Goal: Task Accomplishment & Management: Complete application form

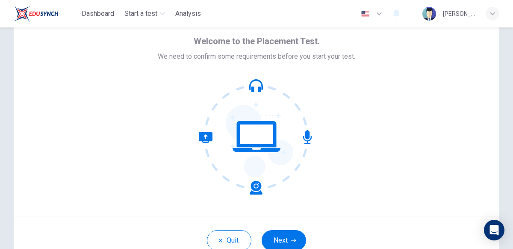
scroll to position [33, 0]
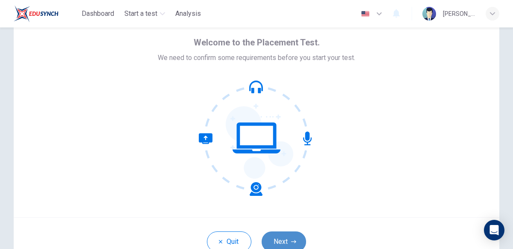
click at [295, 237] on button "Next" at bounding box center [284, 241] width 44 height 21
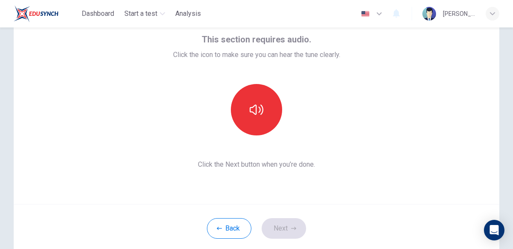
scroll to position [47, 0]
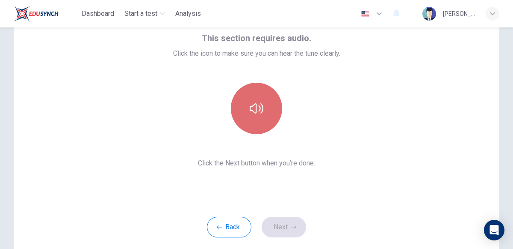
click at [259, 107] on icon "button" at bounding box center [257, 108] width 14 height 14
click at [260, 113] on icon "button" at bounding box center [257, 108] width 14 height 14
click at [261, 112] on icon "button" at bounding box center [257, 108] width 14 height 14
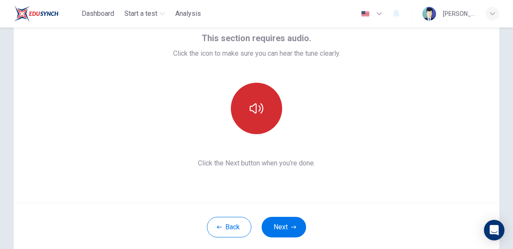
click at [261, 113] on icon "button" at bounding box center [257, 108] width 14 height 10
click at [274, 222] on button "Next" at bounding box center [284, 226] width 44 height 21
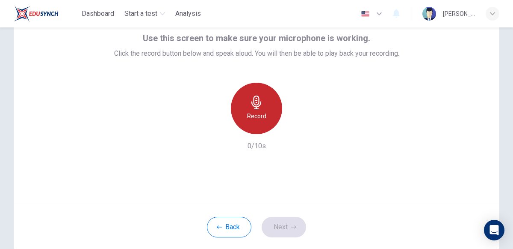
click at [256, 130] on div "Record" at bounding box center [256, 108] width 51 height 51
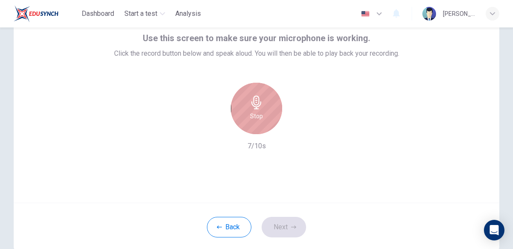
click at [250, 117] on div "Stop" at bounding box center [256, 108] width 51 height 51
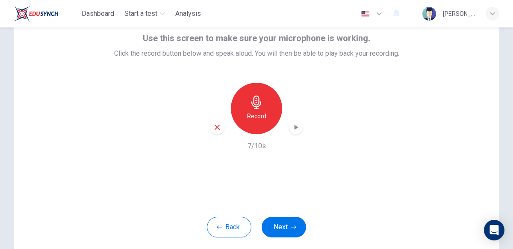
click at [297, 127] on icon "button" at bounding box center [297, 126] width 4 height 5
click at [284, 226] on button "Next" at bounding box center [284, 226] width 44 height 21
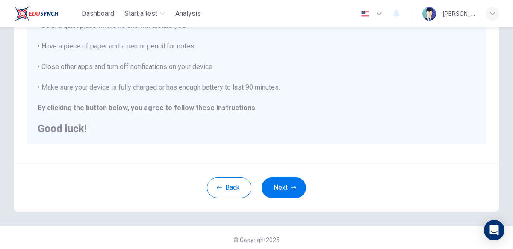
scroll to position [199, 0]
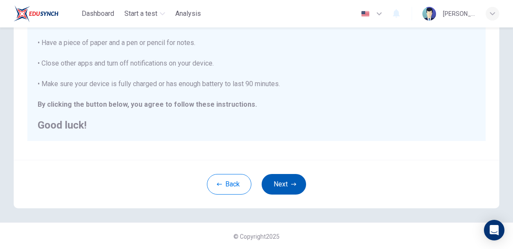
click at [302, 179] on button "Next" at bounding box center [284, 184] width 44 height 21
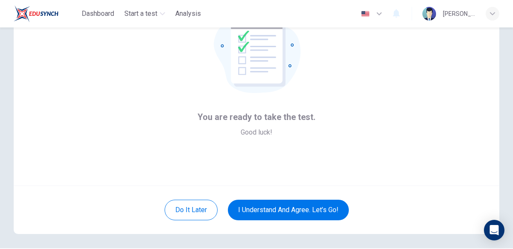
scroll to position [90, 0]
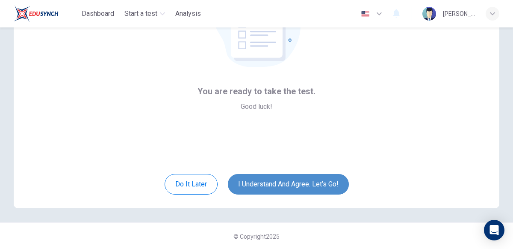
click at [299, 179] on button "I understand and agree. Let’s go!" at bounding box center [288, 184] width 121 height 21
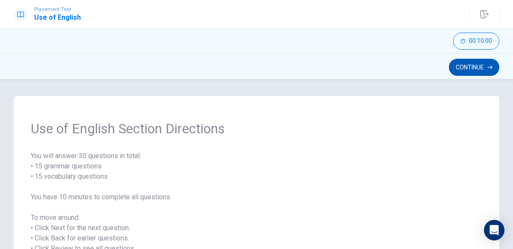
click at [478, 61] on button "Continue" at bounding box center [474, 67] width 50 height 17
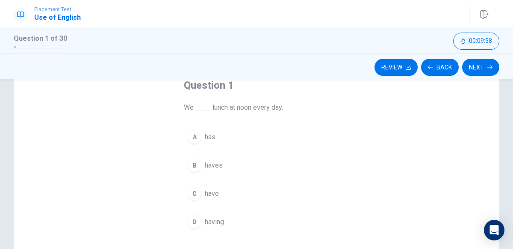
scroll to position [53, 0]
click at [210, 107] on span "We ____ lunch at noon every day." at bounding box center [256, 106] width 145 height 10
click at [206, 106] on span "We ____ lunch at noon every day." at bounding box center [256, 106] width 145 height 10
click at [198, 107] on span "We ____ lunch at noon every day." at bounding box center [256, 106] width 145 height 10
click at [199, 107] on span "We ____ lunch at noon every day." at bounding box center [256, 106] width 145 height 10
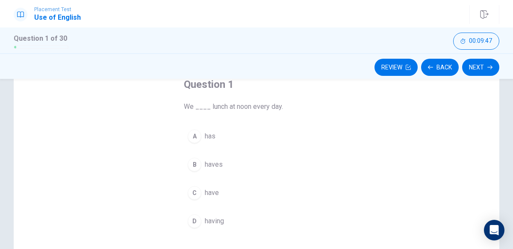
click at [202, 104] on span "We ____ lunch at noon every day." at bounding box center [256, 106] width 145 height 10
click at [195, 133] on div "A" at bounding box center [195, 136] width 14 height 14
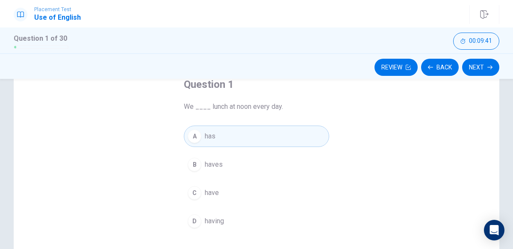
click at [198, 108] on span "We ____ lunch at noon every day." at bounding box center [256, 106] width 145 height 10
click at [196, 139] on div "A" at bounding box center [195, 136] width 14 height 14
click at [491, 64] on button "Next" at bounding box center [480, 67] width 37 height 17
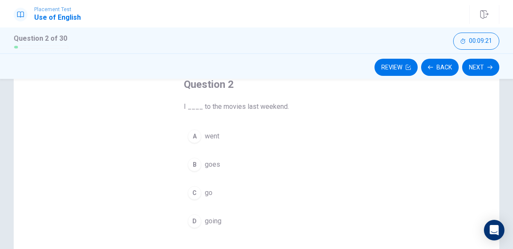
click at [210, 137] on span "went" at bounding box center [212, 136] width 15 height 10
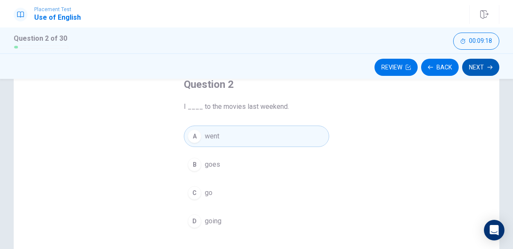
click at [481, 67] on button "Next" at bounding box center [480, 67] width 37 height 17
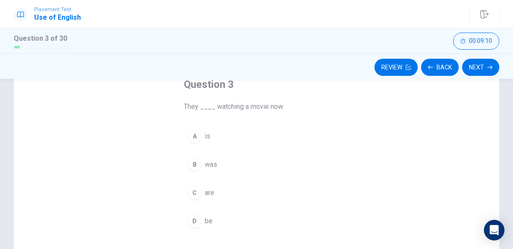
click at [210, 166] on span "was" at bounding box center [211, 164] width 12 height 10
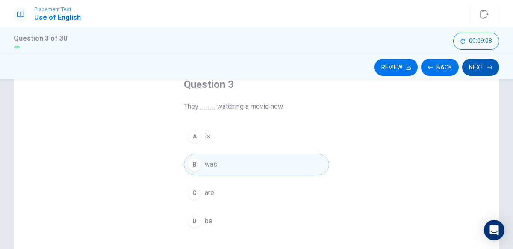
click at [479, 70] on button "Next" at bounding box center [480, 67] width 37 height 17
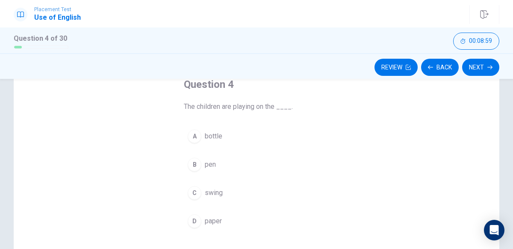
click at [215, 191] on span "swing" at bounding box center [214, 192] width 18 height 10
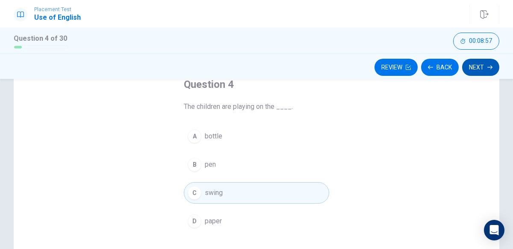
click at [477, 70] on button "Next" at bounding box center [480, 67] width 37 height 17
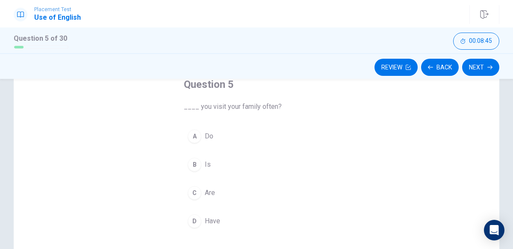
click at [207, 222] on span "Have" at bounding box center [212, 221] width 15 height 10
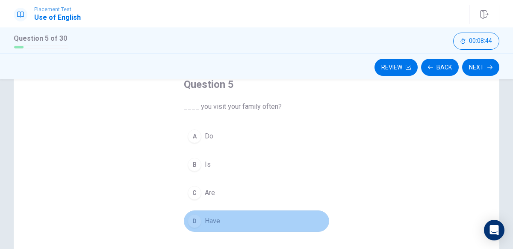
click at [207, 222] on span "Have" at bounding box center [212, 221] width 15 height 10
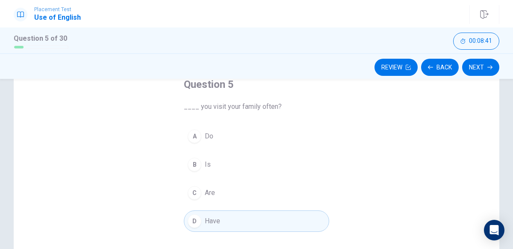
click at [225, 139] on button "A Do" at bounding box center [256, 135] width 145 height 21
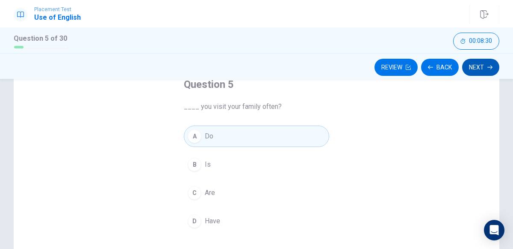
click at [483, 66] on button "Next" at bounding box center [480, 67] width 37 height 17
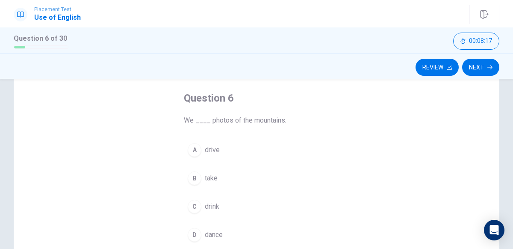
scroll to position [40, 0]
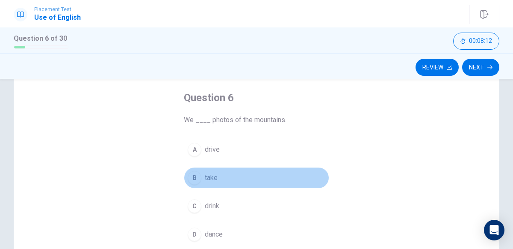
click at [213, 175] on span "take" at bounding box center [211, 177] width 13 height 10
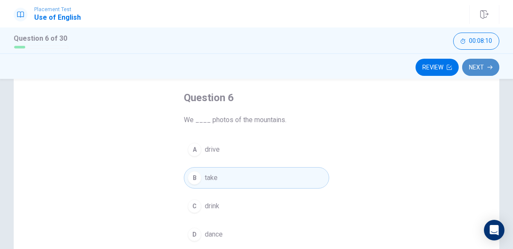
click at [476, 72] on button "Next" at bounding box center [480, 67] width 37 height 17
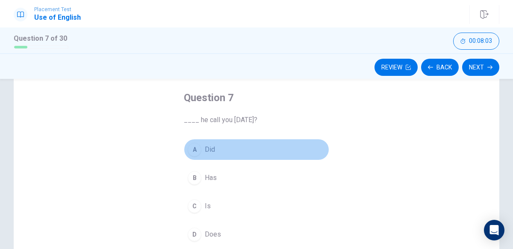
click at [208, 150] on span "Did" at bounding box center [210, 149] width 10 height 10
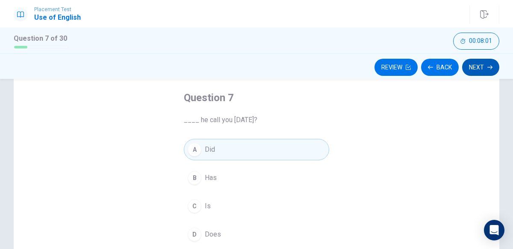
click at [482, 59] on button "Next" at bounding box center [480, 67] width 37 height 17
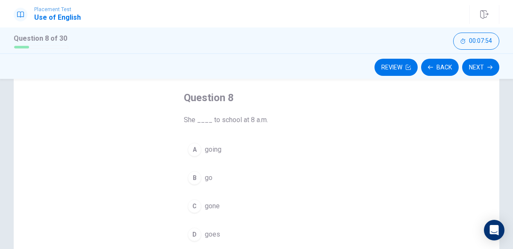
click at [203, 228] on button "D goes" at bounding box center [256, 233] width 145 height 21
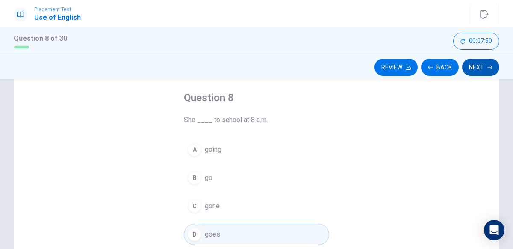
click at [477, 68] on button "Next" at bounding box center [480, 67] width 37 height 17
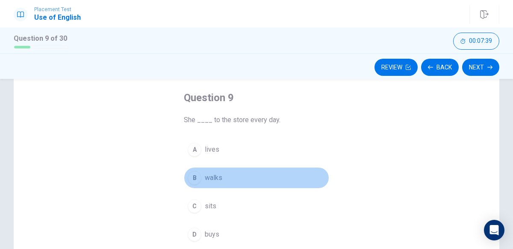
click at [200, 172] on button "B walks" at bounding box center [256, 177] width 145 height 21
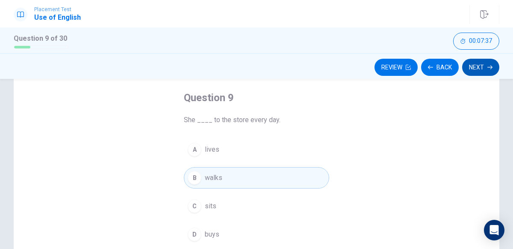
click at [477, 65] on button "Next" at bounding box center [480, 67] width 37 height 17
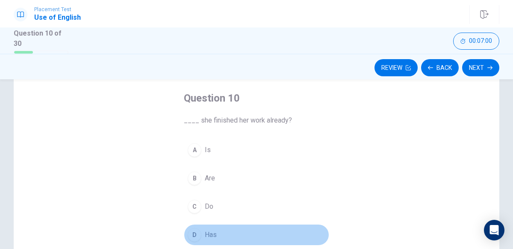
click at [197, 235] on div "D" at bounding box center [195, 235] width 14 height 14
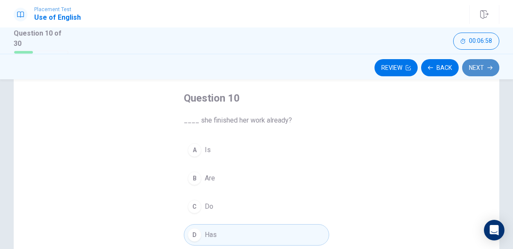
click at [483, 67] on button "Next" at bounding box center [480, 67] width 37 height 17
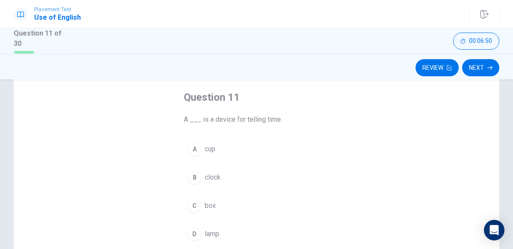
scroll to position [43, 0]
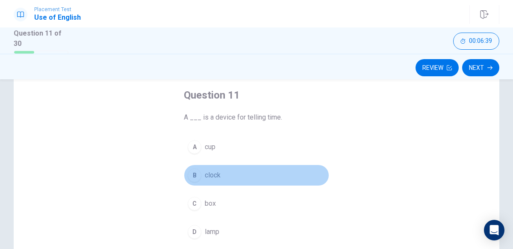
click at [212, 174] on span "clock" at bounding box center [213, 175] width 16 height 10
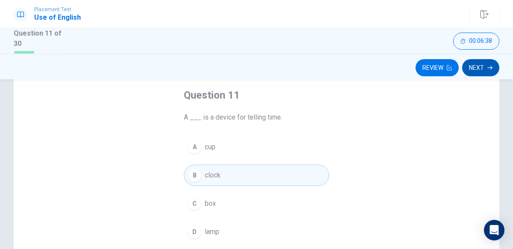
click at [482, 66] on button "Next" at bounding box center [480, 67] width 37 height 17
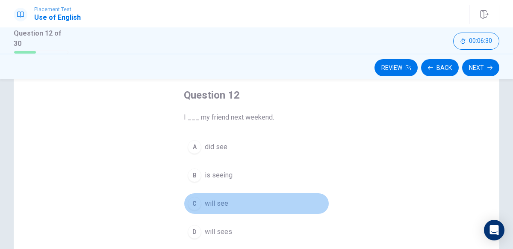
click at [217, 199] on span "will see" at bounding box center [217, 203] width 24 height 10
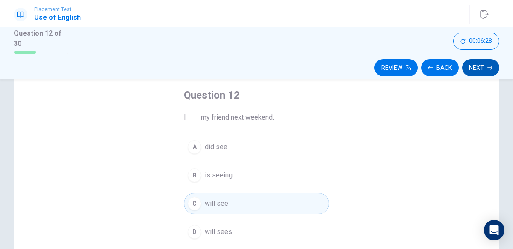
click at [487, 65] on button "Next" at bounding box center [480, 67] width 37 height 17
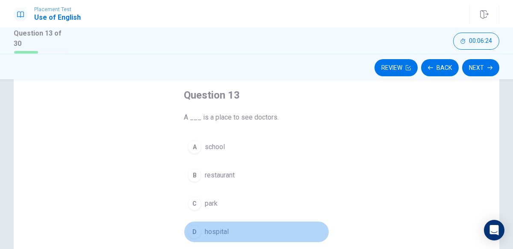
click at [220, 232] on span "hospital" at bounding box center [217, 231] width 24 height 10
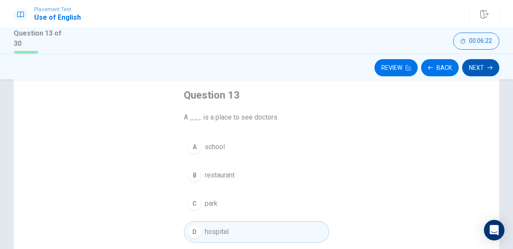
click at [482, 61] on button "Next" at bounding box center [480, 67] width 37 height 17
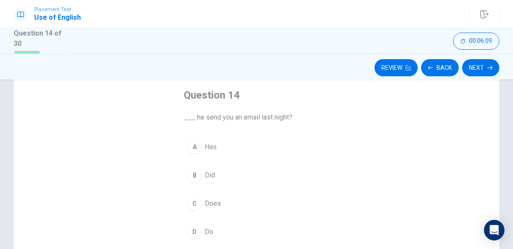
click at [203, 175] on button "B Did" at bounding box center [256, 174] width 145 height 21
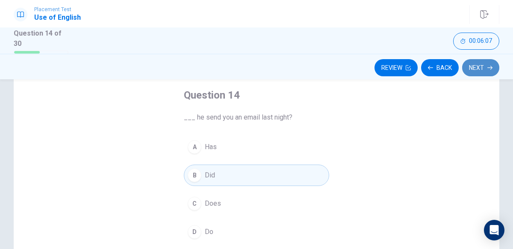
click at [479, 61] on button "Next" at bounding box center [480, 67] width 37 height 17
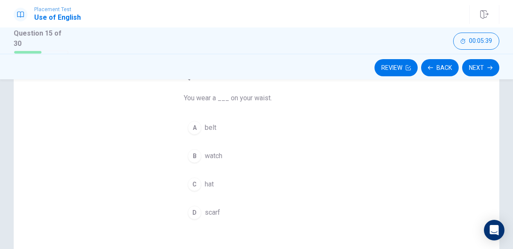
scroll to position [62, 0]
click at [211, 207] on span "scarf" at bounding box center [212, 212] width 15 height 10
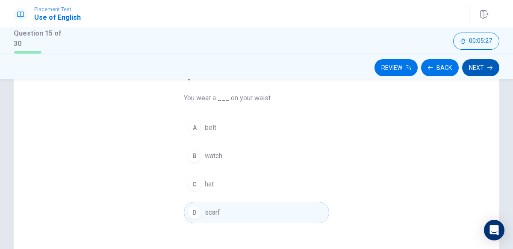
click at [480, 66] on button "Next" at bounding box center [480, 67] width 37 height 17
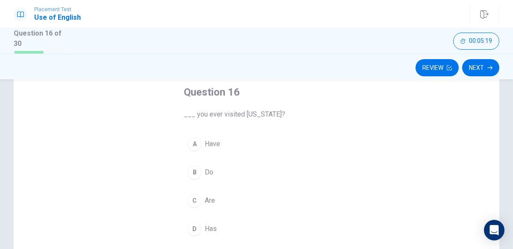
scroll to position [44, 0]
click at [207, 174] on span "Do" at bounding box center [209, 174] width 9 height 10
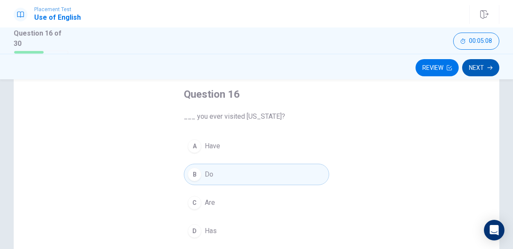
click at [484, 65] on button "Next" at bounding box center [480, 67] width 37 height 17
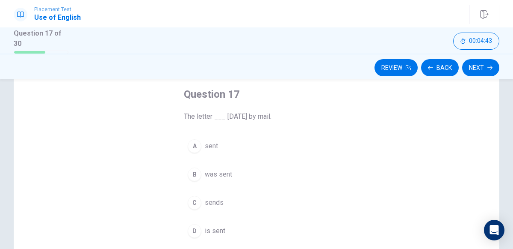
click at [219, 175] on span "was sent" at bounding box center [218, 174] width 27 height 10
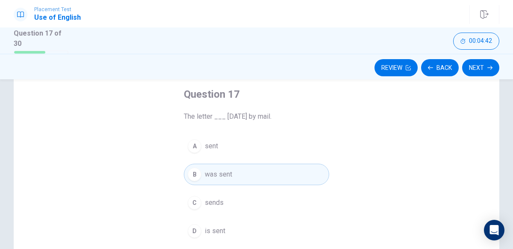
click at [489, 139] on div "Question 17 The letter ___ [DATE] by mail. A sent B was sent C sends D is sent" at bounding box center [257, 200] width 486 height 297
click at [214, 232] on span "is sent" at bounding box center [215, 230] width 21 height 10
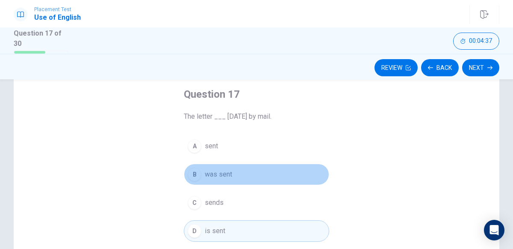
click at [237, 181] on button "B was sent" at bounding box center [256, 173] width 145 height 21
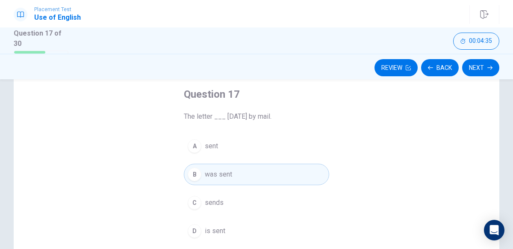
click at [479, 56] on div "Review Back Next" at bounding box center [256, 66] width 513 height 26
click at [477, 62] on button "Next" at bounding box center [480, 67] width 37 height 17
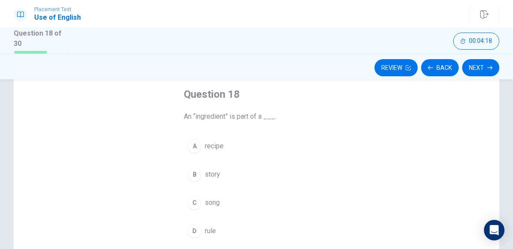
click at [210, 173] on span "story" at bounding box center [212, 174] width 15 height 10
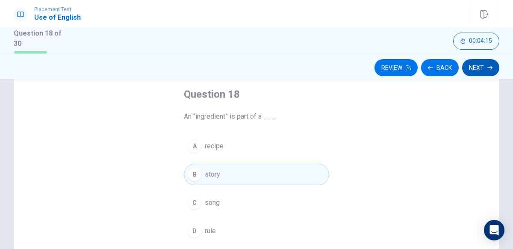
click at [488, 65] on icon "button" at bounding box center [490, 67] width 5 height 5
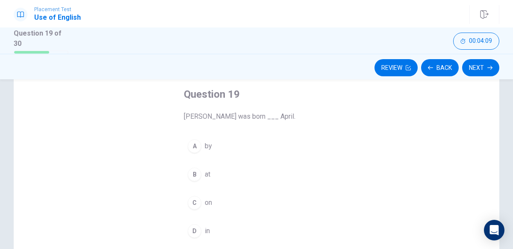
click at [206, 206] on button "C on" at bounding box center [256, 202] width 145 height 21
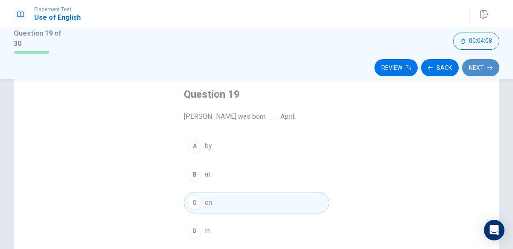
click at [483, 71] on button "Next" at bounding box center [480, 67] width 37 height 17
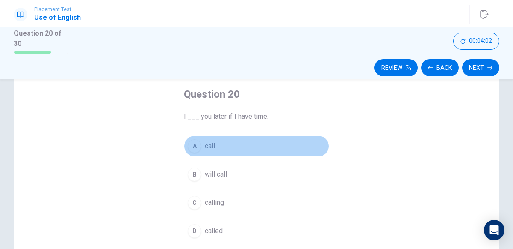
click at [218, 145] on button "A call" at bounding box center [256, 145] width 145 height 21
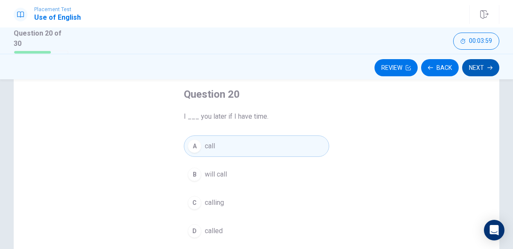
click at [476, 66] on button "Next" at bounding box center [480, 67] width 37 height 17
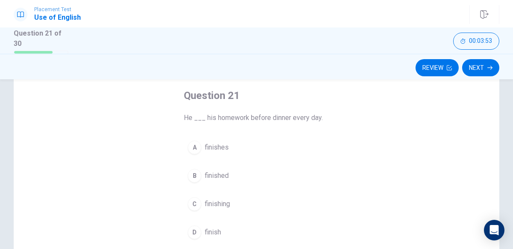
scroll to position [40, 0]
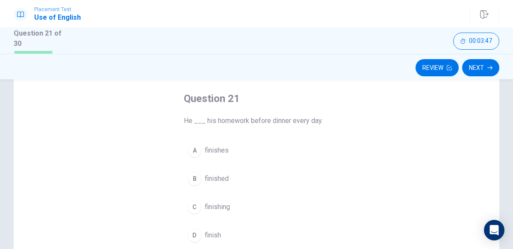
click at [219, 178] on span "finished" at bounding box center [217, 178] width 24 height 10
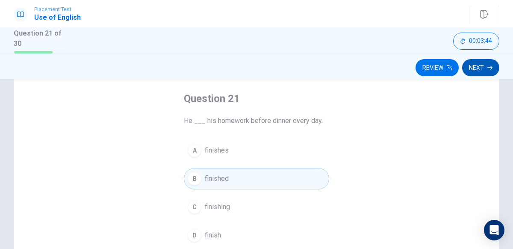
click at [486, 69] on button "Next" at bounding box center [480, 67] width 37 height 17
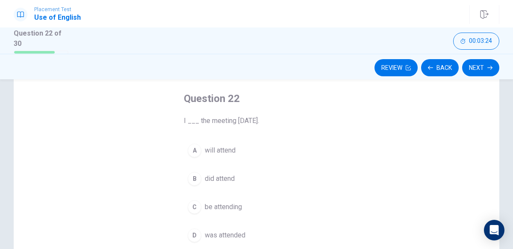
click at [222, 230] on span "was attended" at bounding box center [225, 235] width 41 height 10
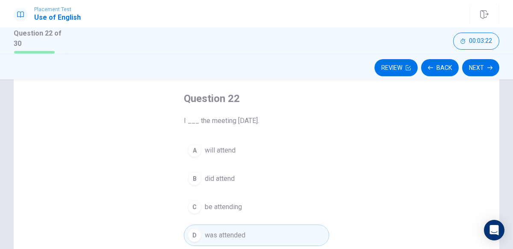
click at [228, 184] on button "B did attend" at bounding box center [256, 178] width 145 height 21
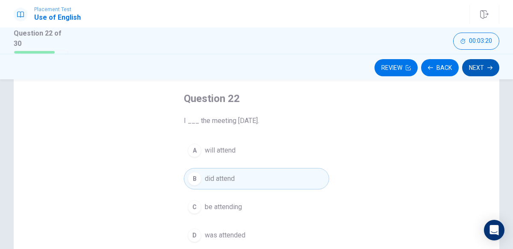
click at [476, 67] on button "Next" at bounding box center [480, 67] width 37 height 17
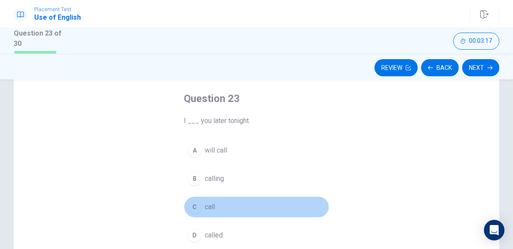
click at [206, 206] on span "call" at bounding box center [210, 206] width 10 height 10
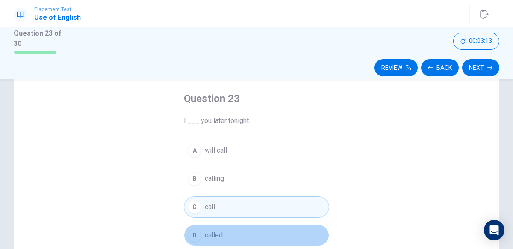
click at [221, 236] on span "called" at bounding box center [214, 235] width 18 height 10
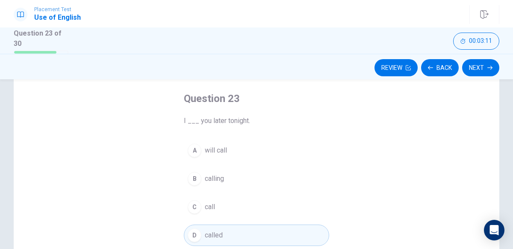
click at [210, 145] on span "will call" at bounding box center [216, 150] width 22 height 10
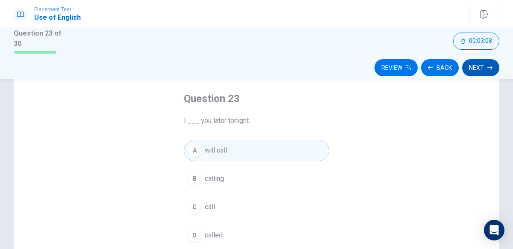
click at [488, 59] on button "Next" at bounding box center [480, 67] width 37 height 17
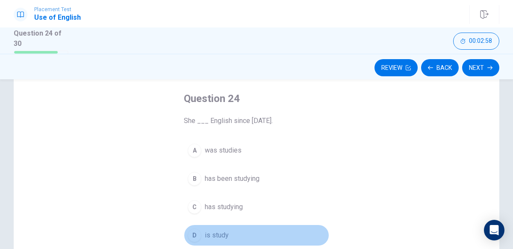
click at [208, 230] on span "is study" at bounding box center [217, 235] width 24 height 10
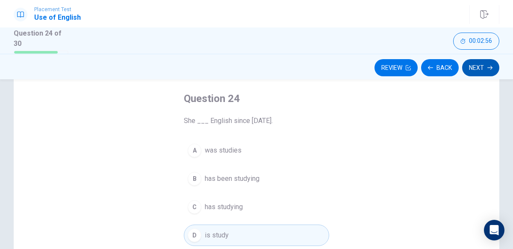
click at [486, 60] on button "Next" at bounding box center [480, 67] width 37 height 17
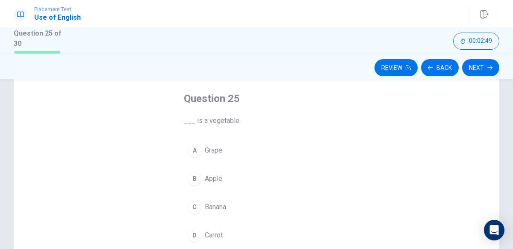
click at [209, 230] on span "Carrot" at bounding box center [214, 235] width 18 height 10
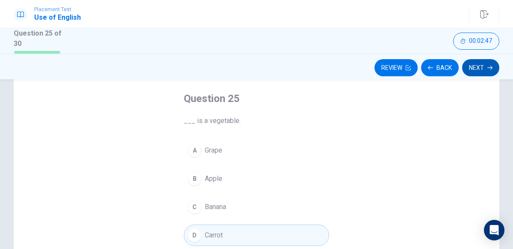
click at [482, 68] on button "Next" at bounding box center [480, 67] width 37 height 17
click at [482, 64] on button "Next" at bounding box center [480, 67] width 37 height 17
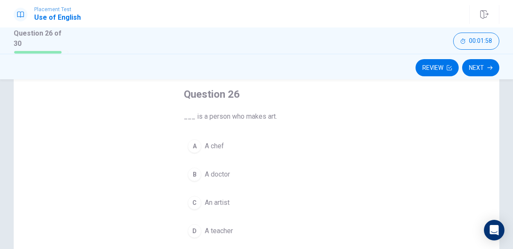
scroll to position [44, 0]
click at [213, 201] on span "An artist" at bounding box center [217, 203] width 25 height 10
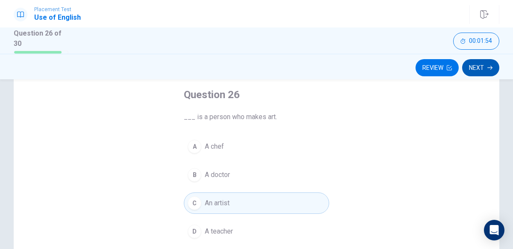
click at [480, 68] on button "Next" at bounding box center [480, 67] width 37 height 17
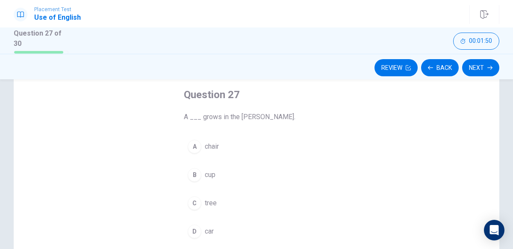
click at [209, 203] on span "tree" at bounding box center [211, 203] width 12 height 10
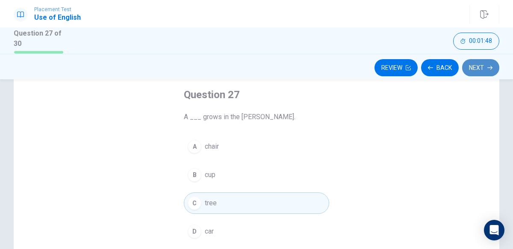
click at [485, 68] on button "Next" at bounding box center [480, 67] width 37 height 17
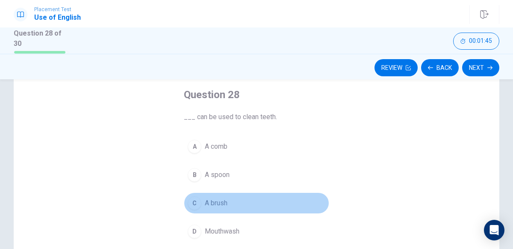
click at [216, 198] on span "A brush" at bounding box center [216, 203] width 23 height 10
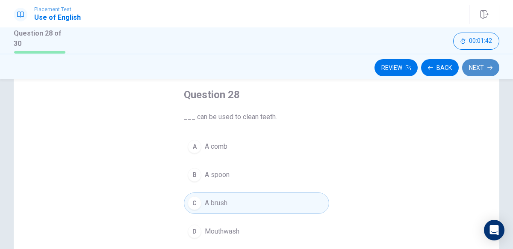
click at [480, 67] on button "Next" at bounding box center [480, 67] width 37 height 17
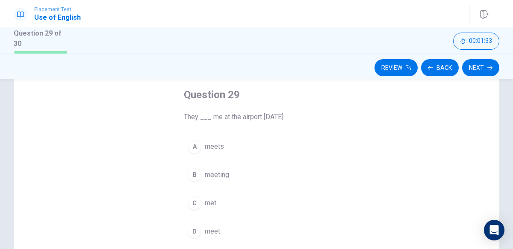
click at [214, 141] on span "meets" at bounding box center [214, 146] width 19 height 10
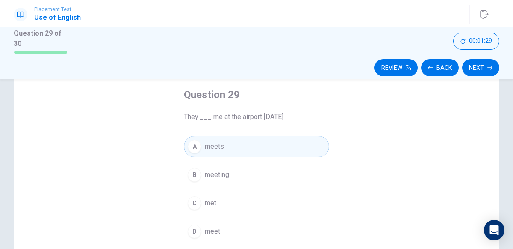
click at [219, 229] on span "meet" at bounding box center [212, 231] width 15 height 10
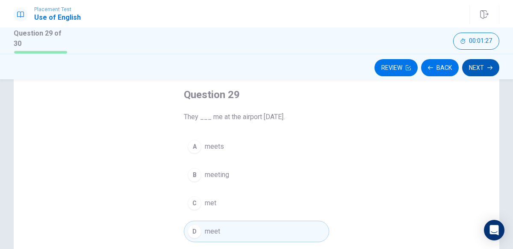
click at [483, 64] on button "Next" at bounding box center [480, 67] width 37 height 17
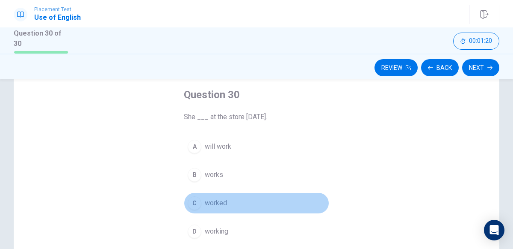
click at [218, 198] on span "worked" at bounding box center [216, 203] width 22 height 10
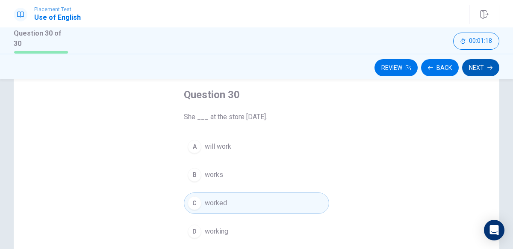
click at [482, 62] on button "Next" at bounding box center [480, 67] width 37 height 17
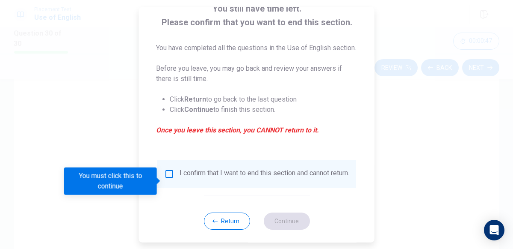
scroll to position [63, 0]
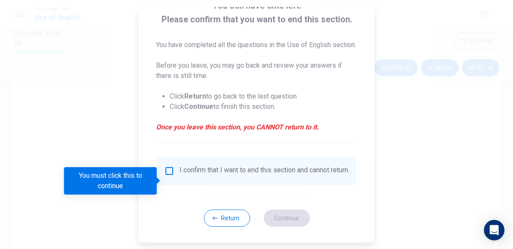
click at [189, 176] on div "I confirm that I want to end this section and cannot return." at bounding box center [265, 171] width 170 height 10
click at [168, 176] on input "You must click this to continue" at bounding box center [169, 171] width 10 height 10
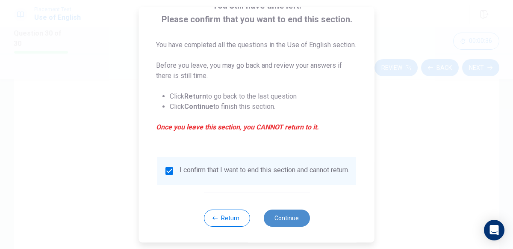
click at [289, 226] on button "Continue" at bounding box center [287, 217] width 46 height 17
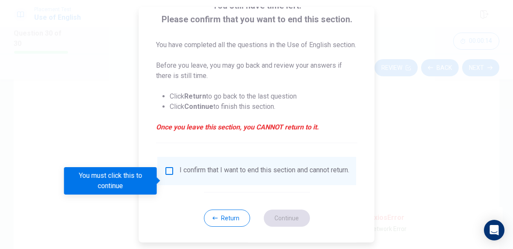
click at [160, 182] on span at bounding box center [159, 180] width 5 height 7
click at [222, 226] on button "Return" at bounding box center [227, 217] width 46 height 17
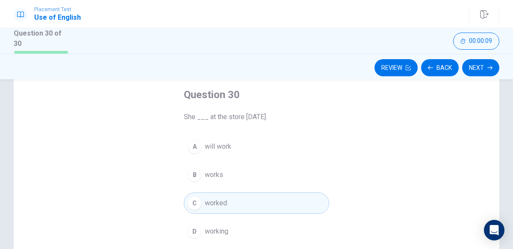
click at [271, 205] on button "C worked" at bounding box center [256, 202] width 145 height 21
click at [485, 68] on button "Next" at bounding box center [480, 67] width 37 height 17
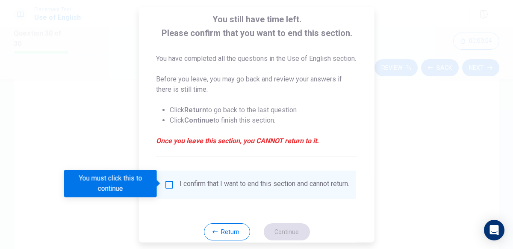
scroll to position [80, 0]
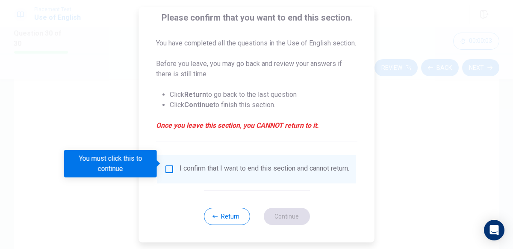
click at [164, 166] on input "You must click this to continue" at bounding box center [169, 169] width 10 height 10
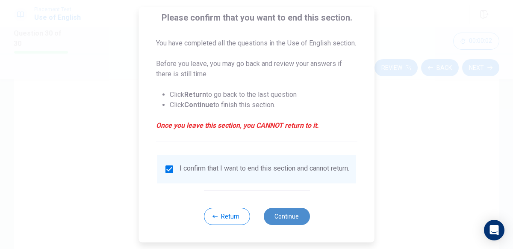
click at [296, 213] on button "Continue" at bounding box center [287, 215] width 46 height 17
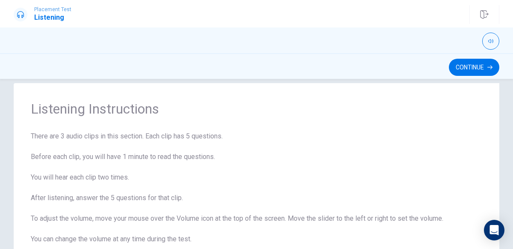
scroll to position [15, 0]
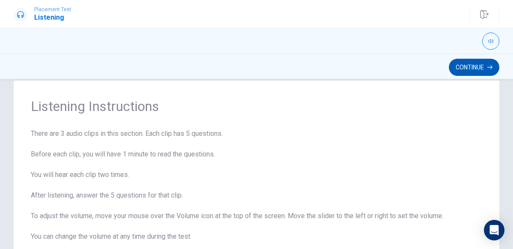
click at [470, 60] on button "Continue" at bounding box center [474, 67] width 50 height 17
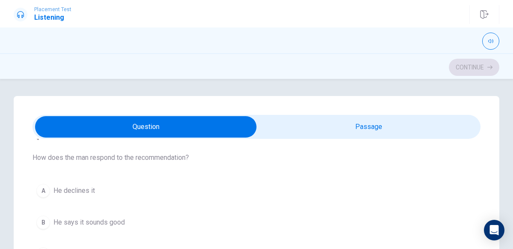
scroll to position [0, 0]
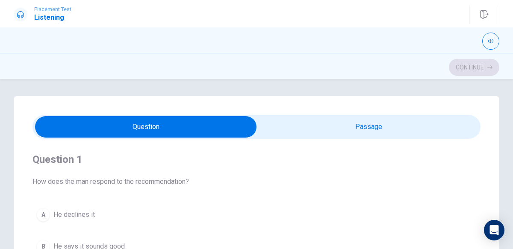
type input "47"
click at [388, 134] on input "checkbox" at bounding box center [146, 126] width 672 height 21
checkbox input "true"
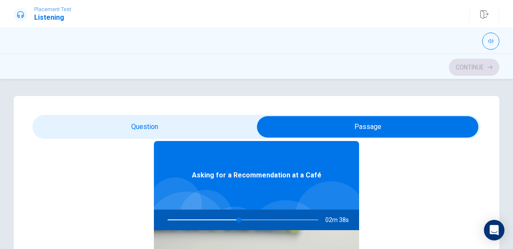
scroll to position [47, 0]
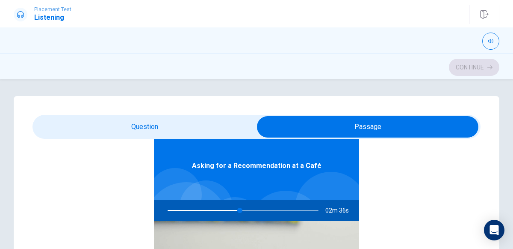
type input "48"
click at [116, 128] on input "checkbox" at bounding box center [368, 126] width 672 height 21
checkbox input "false"
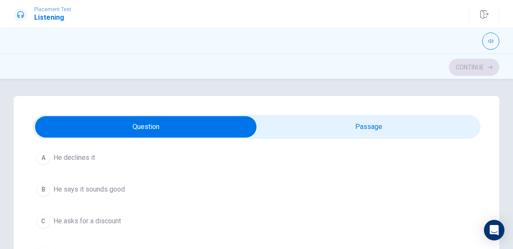
scroll to position [56, 0]
type input "56"
click at [432, 125] on input "checkbox" at bounding box center [146, 126] width 672 height 21
checkbox input "true"
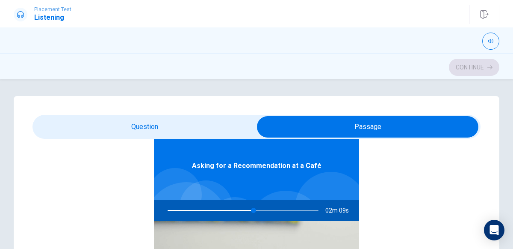
type input "57"
click at [121, 130] on input "checkbox" at bounding box center [368, 126] width 672 height 21
checkbox input "false"
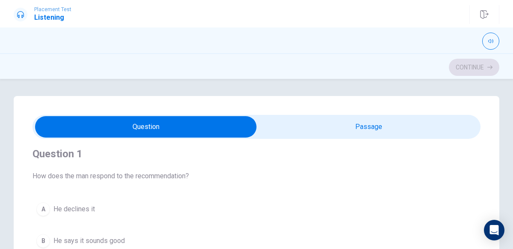
scroll to position [0, 0]
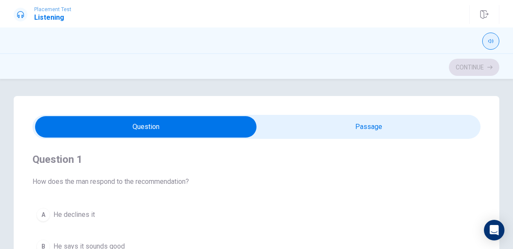
click at [490, 41] on icon "button" at bounding box center [491, 41] width 5 height 5
click at [21, 15] on icon at bounding box center [20, 14] width 7 height 7
click at [64, 15] on h1 "Listening" at bounding box center [52, 17] width 37 height 10
click at [198, 47] on div at bounding box center [257, 41] width 486 height 17
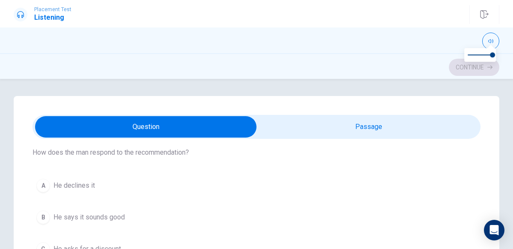
scroll to position [30, 0]
click at [49, 185] on div "A" at bounding box center [43, 185] width 14 height 14
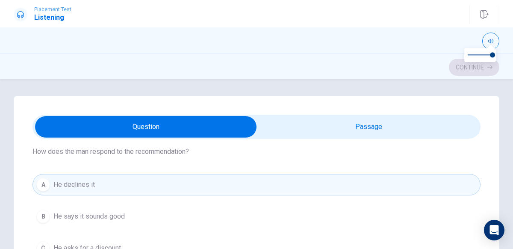
click at [495, 90] on div "Question 1 How does the man respond to the recommendation? A He declines it B H…" at bounding box center [256, 164] width 513 height 170
click at [501, 80] on div "Question 1 How does the man respond to the recommendation? A He declines it B H…" at bounding box center [256, 164] width 513 height 170
click at [485, 72] on div "Continue" at bounding box center [257, 67] width 486 height 16
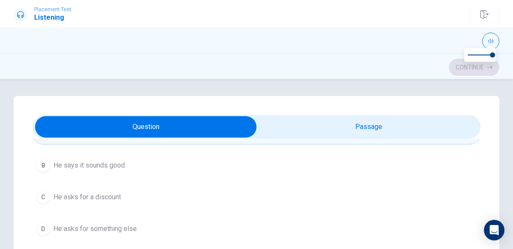
scroll to position [77, 0]
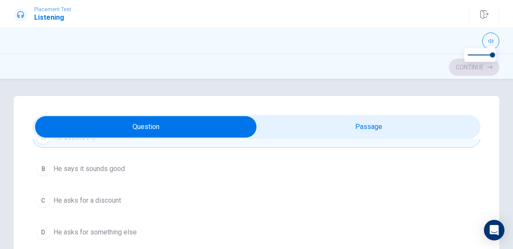
click at [90, 227] on span "He asks for something else" at bounding box center [94, 232] width 83 height 10
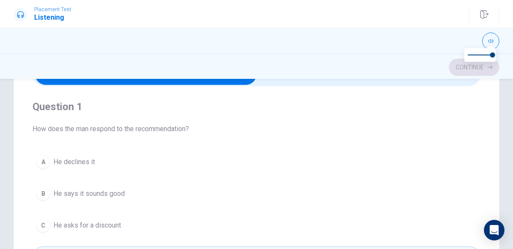
scroll to position [53, 0]
click at [490, 52] on span at bounding box center [492, 54] width 5 height 5
type input "1"
click at [483, 36] on div at bounding box center [491, 41] width 17 height 17
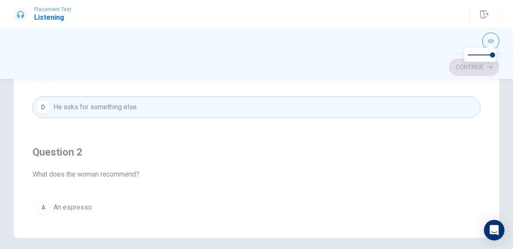
scroll to position [235, 0]
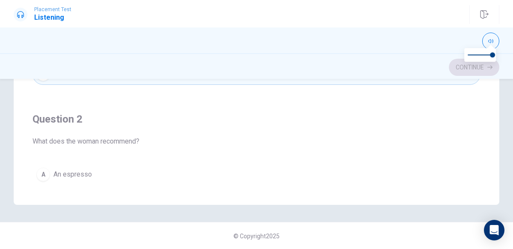
click at [38, 173] on div "A" at bounding box center [43, 174] width 14 height 14
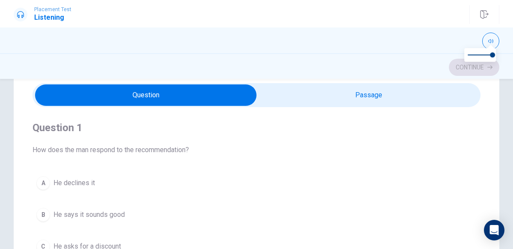
scroll to position [0, 0]
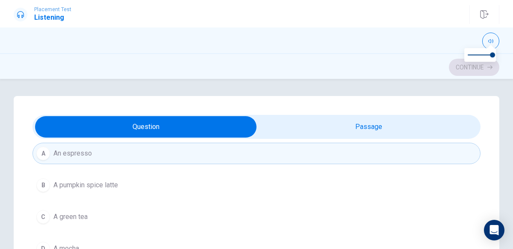
click at [95, 194] on div "A An espresso B A pumpkin spice latte C A green tea D A mocha" at bounding box center [257, 200] width 448 height 116
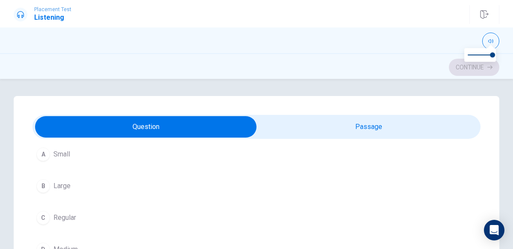
scroll to position [443, 0]
click at [95, 194] on button "B Large" at bounding box center [257, 192] width 448 height 21
click at [98, 156] on button "A Winter" at bounding box center [257, 164] width 448 height 21
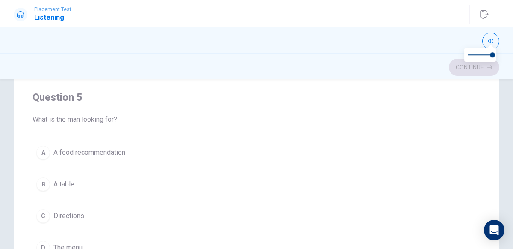
scroll to position [158, 0]
click at [97, 145] on span "A food recommendation" at bounding box center [89, 150] width 72 height 10
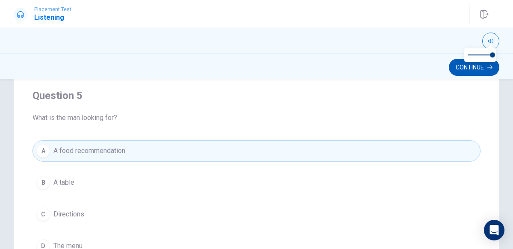
click at [453, 68] on button "Continue" at bounding box center [474, 67] width 50 height 17
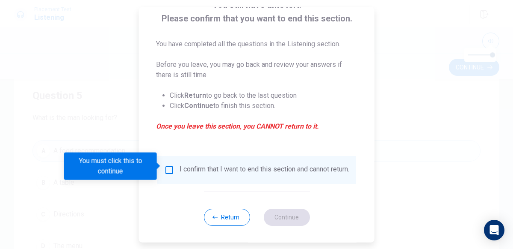
scroll to position [70, 0]
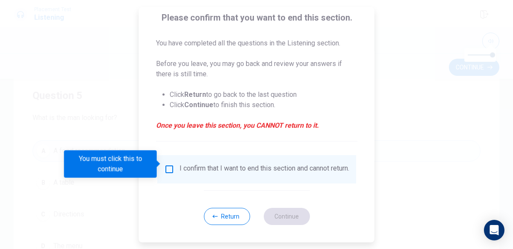
click at [181, 169] on div "I confirm that I want to end this section and cannot return." at bounding box center [265, 169] width 170 height 10
click at [165, 164] on input "You must click this to continue" at bounding box center [169, 169] width 10 height 10
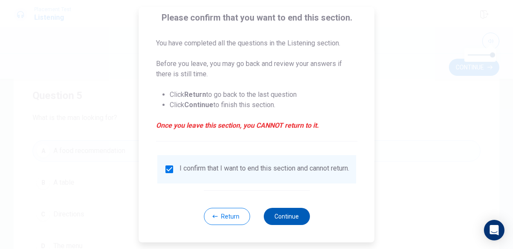
click at [290, 217] on button "Continue" at bounding box center [287, 215] width 46 height 17
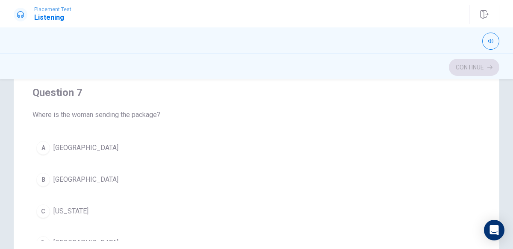
scroll to position [86, 0]
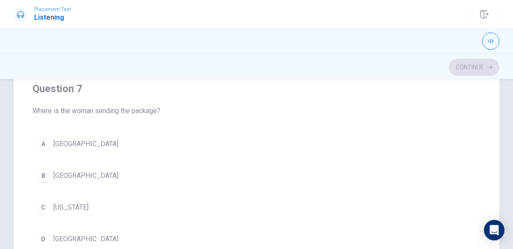
click at [86, 206] on button "C [US_STATE]" at bounding box center [257, 206] width 448 height 21
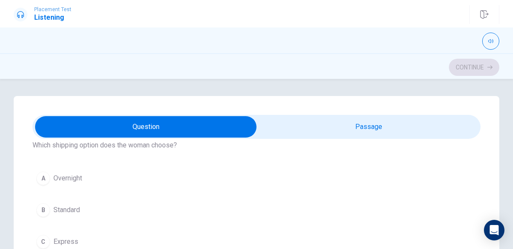
scroll to position [36, 0]
click at [60, 243] on span "Express" at bounding box center [65, 241] width 25 height 10
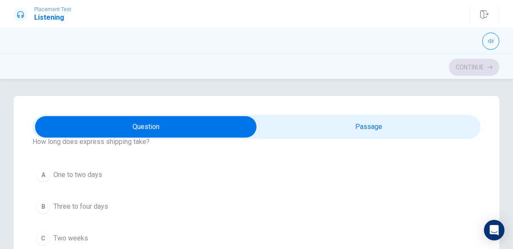
scroll to position [427, 0]
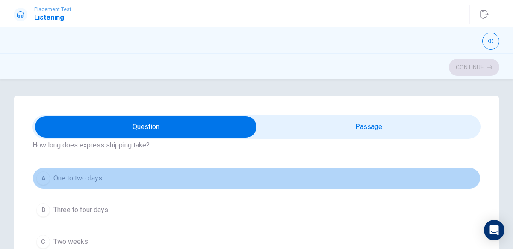
click at [80, 173] on span "One to two days" at bounding box center [77, 178] width 49 height 10
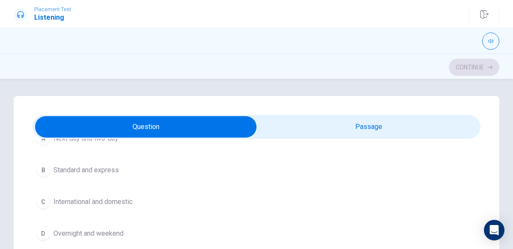
scroll to position [661, 0]
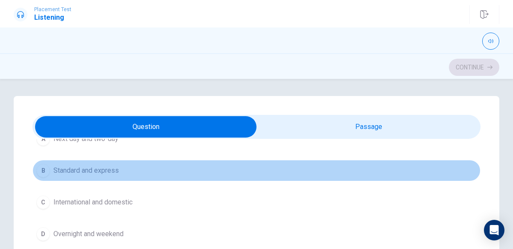
click at [87, 167] on span "Standard and express" at bounding box center [85, 170] width 65 height 10
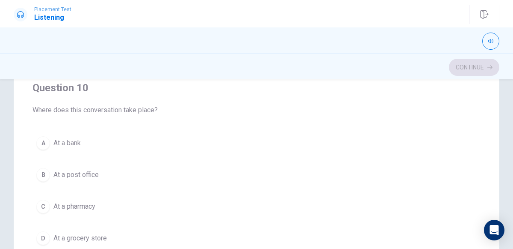
scroll to position [167, 0]
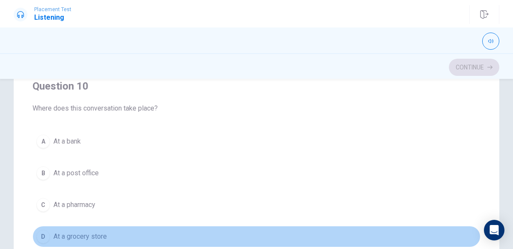
click at [76, 231] on span "At a grocery store" at bounding box center [79, 236] width 53 height 10
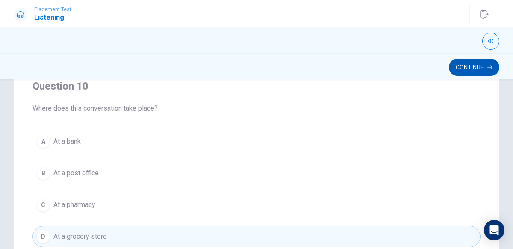
click at [471, 71] on button "Continue" at bounding box center [474, 67] width 50 height 17
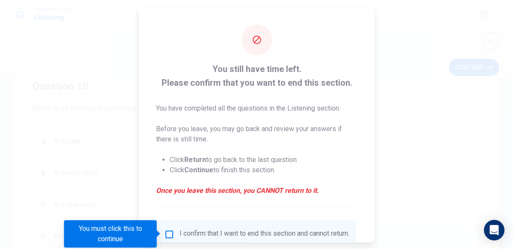
click at [408, 121] on div at bounding box center [256, 124] width 513 height 249
click at [218, 234] on div "I confirm that I want to end this section and cannot return." at bounding box center [265, 233] width 170 height 10
click at [169, 233] on input "You must click this to continue" at bounding box center [169, 233] width 10 height 10
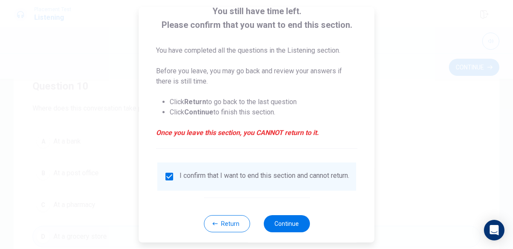
scroll to position [70, 0]
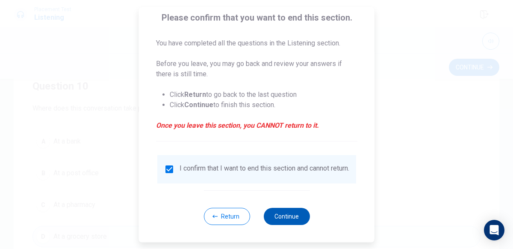
click at [280, 217] on button "Continue" at bounding box center [287, 215] width 46 height 17
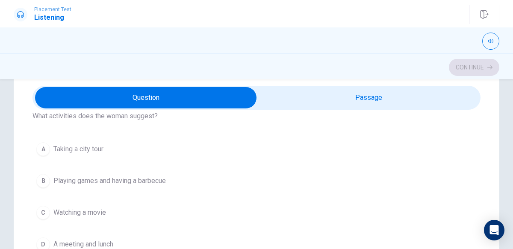
scroll to position [39, 0]
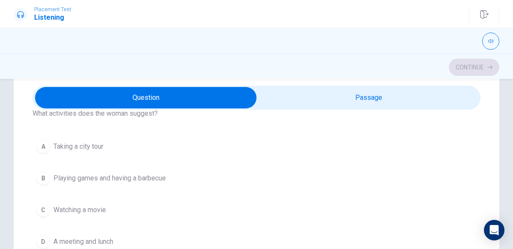
click at [53, 177] on span "Playing games and having a barbecue" at bounding box center [109, 178] width 113 height 10
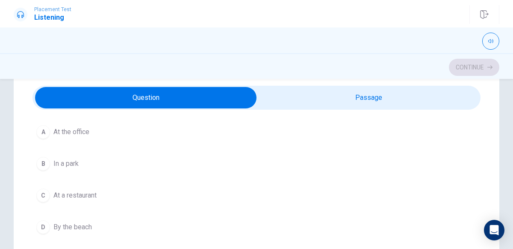
scroll to position [249, 0]
click at [46, 195] on div "C" at bounding box center [43, 195] width 14 height 14
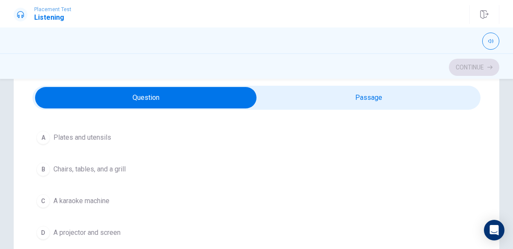
scroll to position [634, 0]
click at [42, 170] on button "B Chairs, tables, and a grill" at bounding box center [257, 168] width 448 height 21
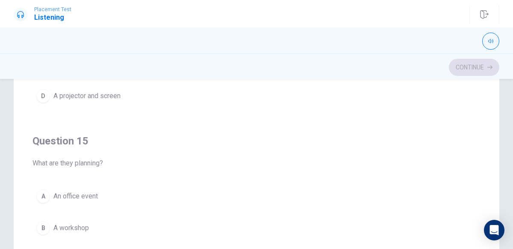
scroll to position [686, 0]
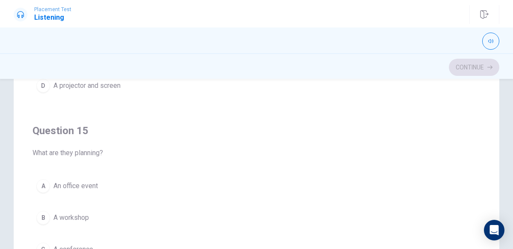
click at [63, 212] on span "A workshop" at bounding box center [71, 217] width 36 height 10
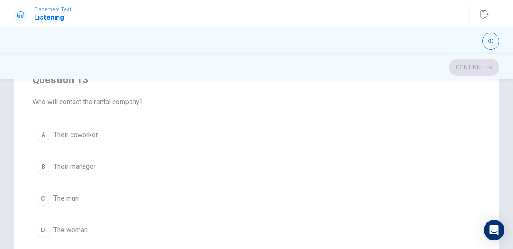
scroll to position [352, 0]
click at [56, 226] on span "The woman" at bounding box center [70, 229] width 34 height 10
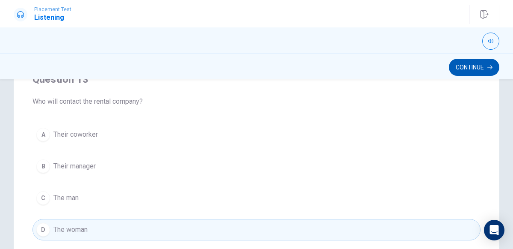
click at [490, 65] on icon "button" at bounding box center [490, 67] width 5 height 5
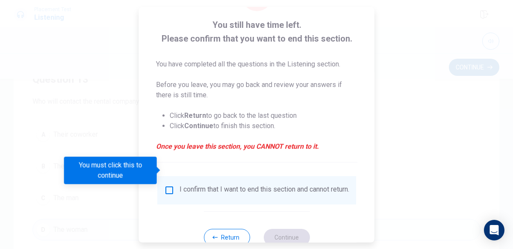
scroll to position [66, 0]
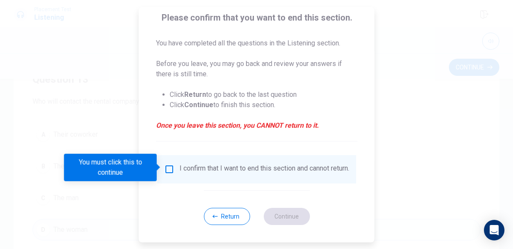
click at [240, 169] on div "I confirm that I want to end this section and cannot return." at bounding box center [265, 169] width 170 height 10
click at [168, 167] on input "You must click this to continue" at bounding box center [169, 169] width 10 height 10
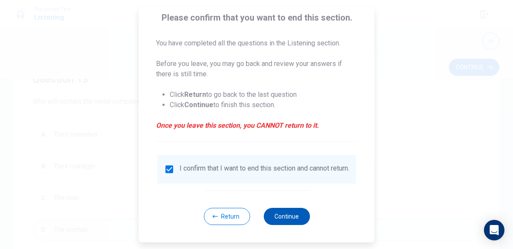
click at [291, 218] on button "Continue" at bounding box center [287, 215] width 46 height 17
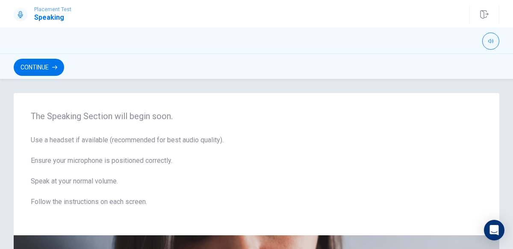
scroll to position [6, 0]
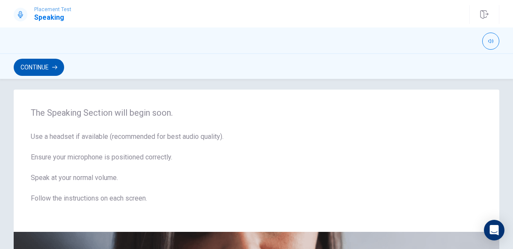
click at [34, 68] on button "Continue" at bounding box center [39, 67] width 50 height 17
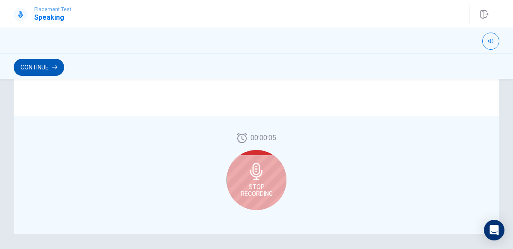
scroll to position [240, 0]
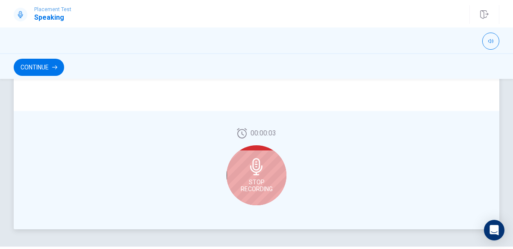
click at [261, 184] on span "Stop Recording" at bounding box center [257, 185] width 32 height 14
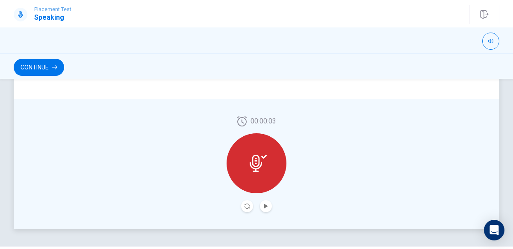
click at [267, 178] on div at bounding box center [257, 163] width 60 height 60
click at [266, 207] on icon "Play Audio" at bounding box center [266, 205] width 5 height 5
click at [266, 156] on icon at bounding box center [264, 156] width 6 height 4
click at [265, 180] on div at bounding box center [257, 163] width 60 height 60
click at [266, 205] on icon "Play Audio" at bounding box center [266, 205] width 4 height 5
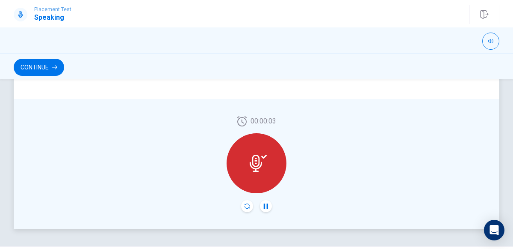
click at [246, 206] on icon "Record Again" at bounding box center [247, 205] width 5 height 5
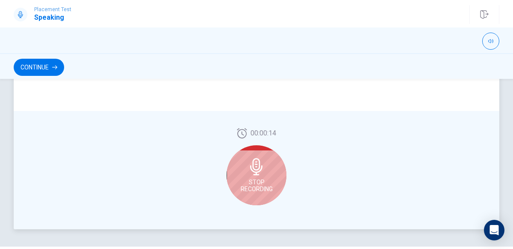
click at [269, 190] on span "Stop Recording" at bounding box center [257, 185] width 32 height 14
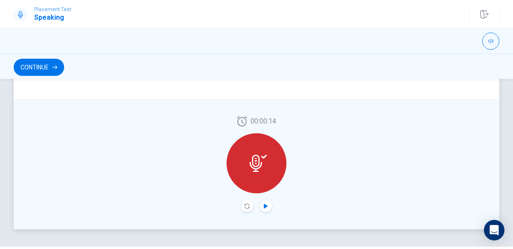
click at [267, 206] on icon "Play Audio" at bounding box center [266, 205] width 4 height 5
click at [247, 205] on icon "Record Again" at bounding box center [247, 205] width 5 height 5
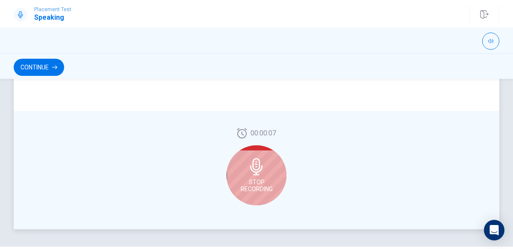
click at [247, 187] on span "Stop Recording" at bounding box center [257, 185] width 32 height 14
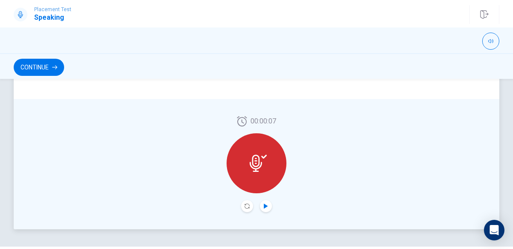
click at [265, 206] on icon "Play Audio" at bounding box center [266, 205] width 4 height 5
click at [42, 68] on button "Continue" at bounding box center [39, 67] width 50 height 17
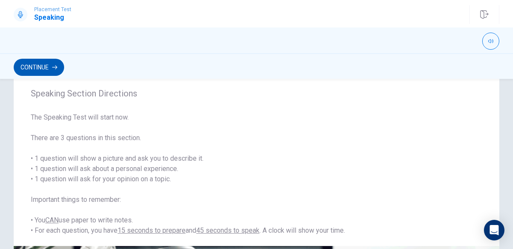
scroll to position [0, 0]
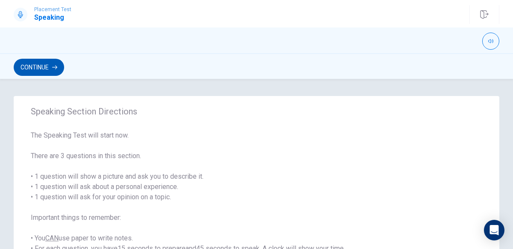
click at [33, 73] on button "Continue" at bounding box center [39, 67] width 50 height 17
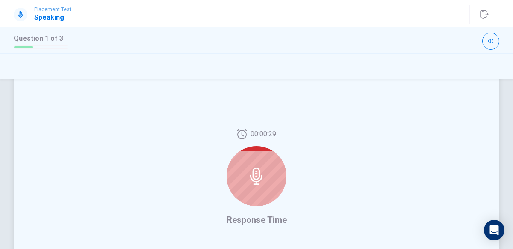
click at [244, 198] on div at bounding box center [257, 176] width 60 height 60
click at [249, 182] on icon at bounding box center [256, 175] width 17 height 17
click at [251, 179] on icon at bounding box center [256, 175] width 17 height 17
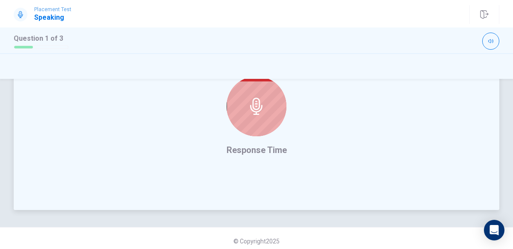
scroll to position [264, 0]
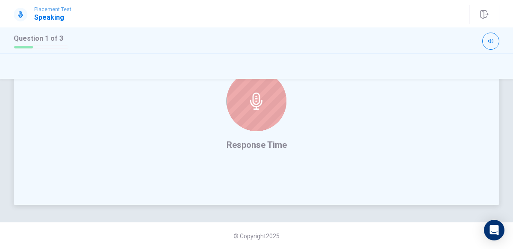
click at [255, 107] on icon at bounding box center [256, 100] width 17 height 17
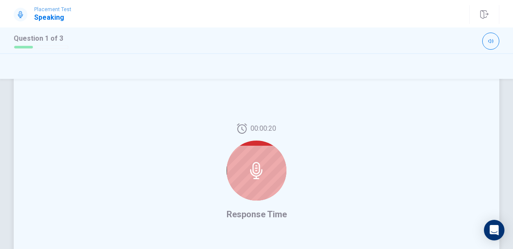
click at [263, 178] on icon at bounding box center [256, 170] width 17 height 17
click at [264, 175] on icon at bounding box center [256, 170] width 17 height 17
click at [259, 192] on div at bounding box center [257, 170] width 60 height 60
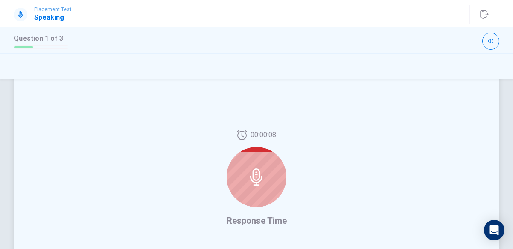
click at [264, 171] on icon at bounding box center [256, 176] width 17 height 17
click at [244, 185] on div at bounding box center [257, 177] width 60 height 60
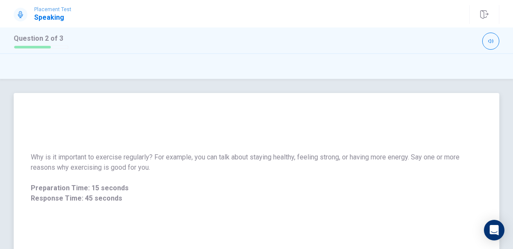
scroll to position [0, 0]
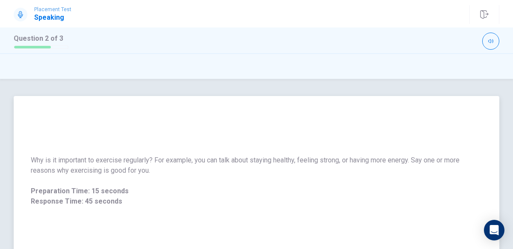
click at [310, 179] on div "Why is it important to exercise regularly? For example, you can talk about stay…" at bounding box center [257, 180] width 452 height 51
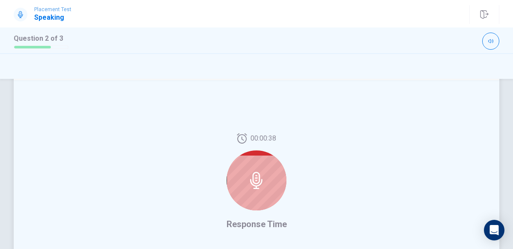
scroll to position [188, 0]
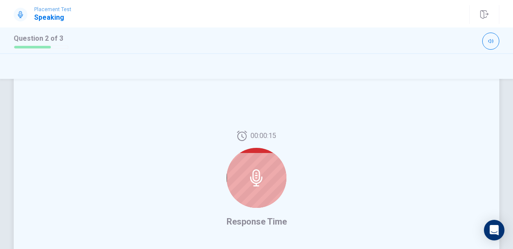
click at [262, 172] on icon at bounding box center [256, 177] width 17 height 17
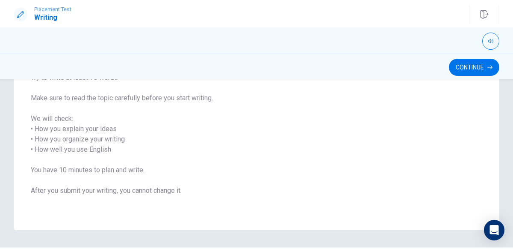
scroll to position [145, 0]
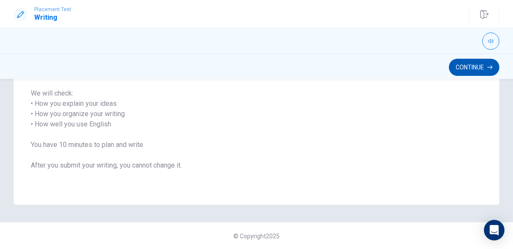
click at [468, 75] on button "Continue" at bounding box center [474, 67] width 50 height 17
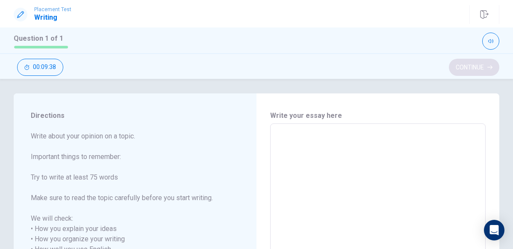
scroll to position [2, 0]
type textarea "W"
type textarea "x"
type textarea "Wh"
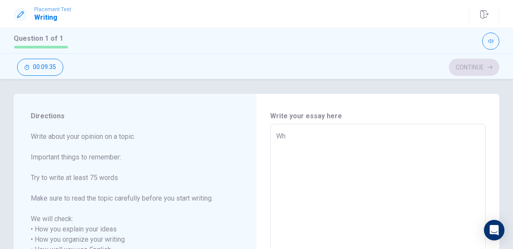
type textarea "x"
type textarea "Why"
type textarea "x"
type textarea "Why"
type textarea "x"
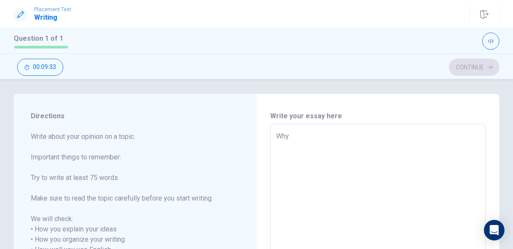
type textarea "Why I"
type textarea "x"
type textarea "Why I"
type textarea "x"
type textarea "Why I l"
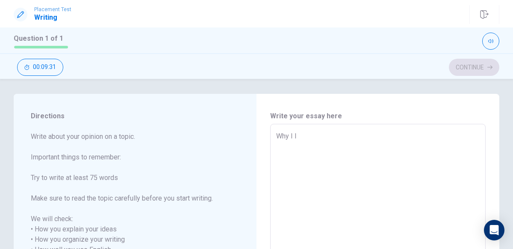
type textarea "x"
type textarea "Why I li"
type textarea "x"
type textarea "Why I lik"
type textarea "x"
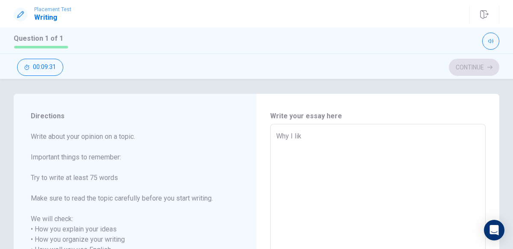
type textarea "Why I like"
type textarea "x"
type textarea "Why I like"
type textarea "x"
type textarea "Why I like s"
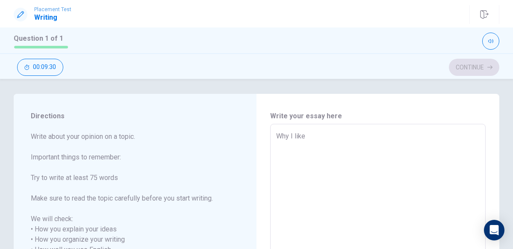
type textarea "x"
type textarea "Why I like so"
type textarea "x"
type textarea "Why I like so"
type textarea "x"
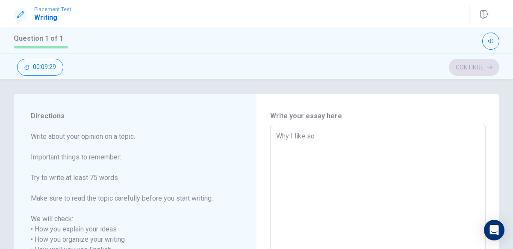
type textarea "Why I like so m"
type textarea "x"
type textarea "Why I like so mu"
type textarea "x"
type textarea "Why I like so muh"
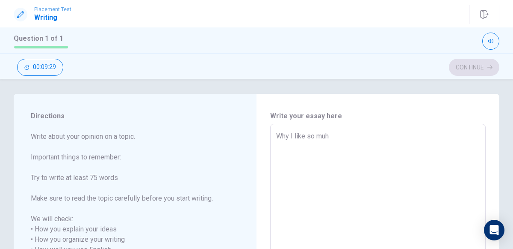
type textarea "x"
type textarea "Why I like so muh"
type textarea "x"
type textarea "Why I like so muh"
type textarea "x"
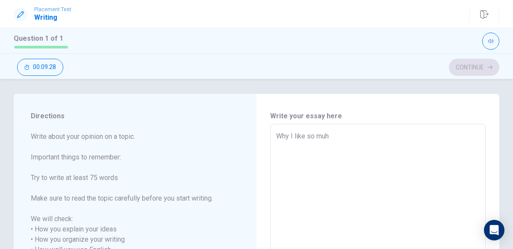
type textarea "Why I like so mu"
type textarea "x"
type textarea "Why I like so muc"
type textarea "x"
type textarea "Why I like so much"
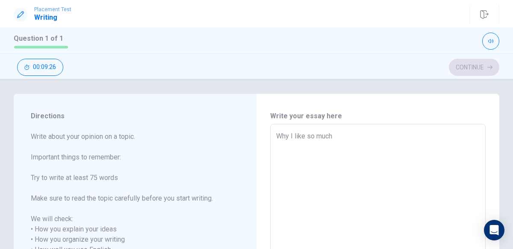
type textarea "x"
type textarea "Why I like so much"
type textarea "x"
type textarea "Why I like so much t"
type textarea "x"
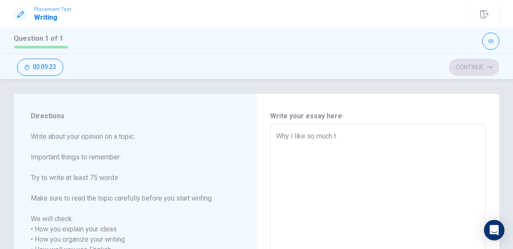
type textarea "Why I like so much th"
type textarea "x"
type textarea "Why I like so much the"
type textarea "x"
type textarea "Why I like so much the"
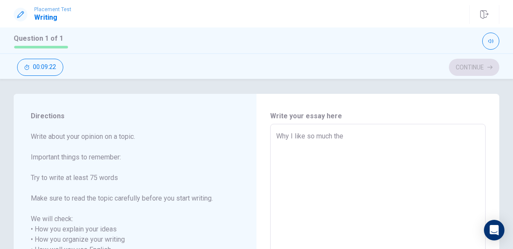
type textarea "x"
type textarea "Why I like so much the s"
type textarea "x"
type textarea "Why I like so much the so"
type textarea "x"
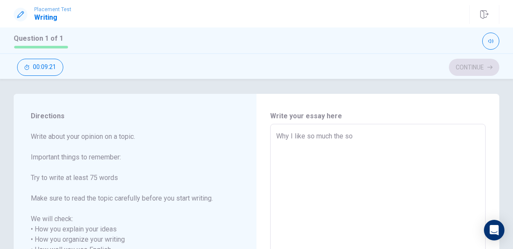
type textarea "Why I like so much the soc"
type textarea "x"
type textarea "Why I like so much the socc"
type textarea "x"
type textarea "Why I like so much the socce"
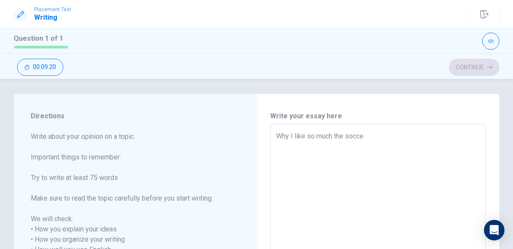
type textarea "x"
type textarea "Why I like so much the soccer"
type textarea "x"
type textarea "Why I like so much the soccer"
type textarea "x"
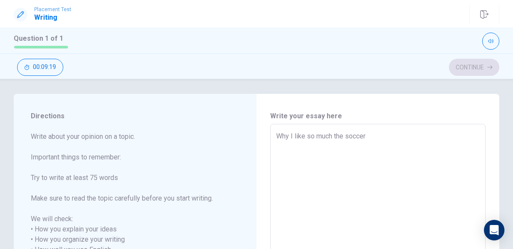
type textarea "Why I like so much the soccer ?"
type textarea "x"
type textarea "Why I like so much the soccer ?"
type textarea "x"
type textarea "Why I like so much the soccer ?"
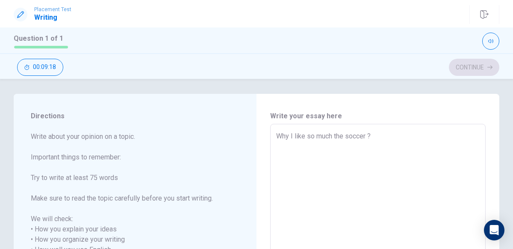
type textarea "x"
type textarea "Why I like so much the soccer ?"
type textarea "x"
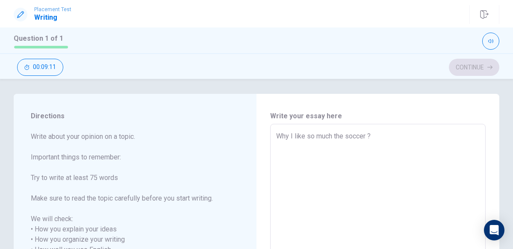
type textarea "x"
type textarea "Why I like so much the soccer ? s"
type textarea "x"
type textarea "Why I like so much the soccer ?"
type textarea "x"
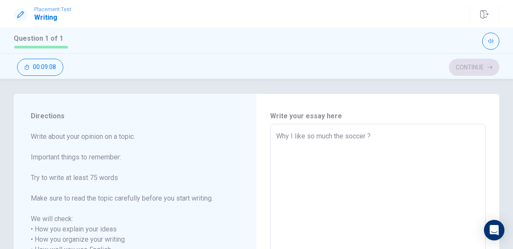
type textarea "Why I like so much the soccer ? S"
type textarea "x"
type textarea "Why I like so much the soccer ? So"
type textarea "x"
type textarea "Why I like so much the soccer ? Soc"
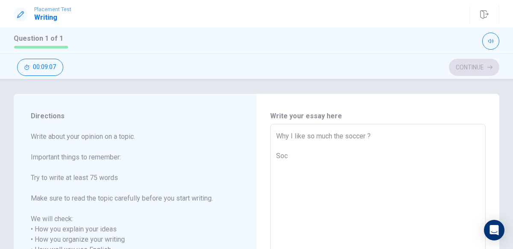
type textarea "x"
type textarea "Why I like so much the soccer ? Socc"
type textarea "x"
type textarea "Why I like so much the soccer ? Socce"
type textarea "x"
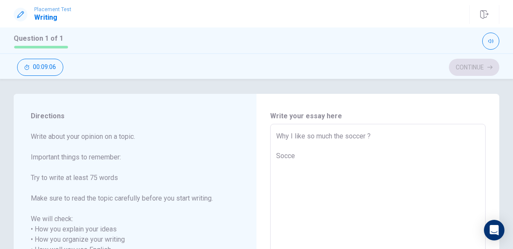
type textarea "Why I like so much the soccer ? Soccer"
type textarea "x"
type textarea "Why I like so much the soccer ? Soccer"
type textarea "x"
type textarea "Why I like so much the soccer ? Soccer f"
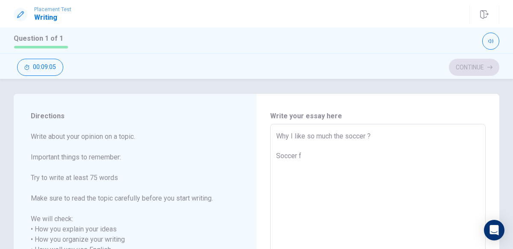
type textarea "x"
type textarea "Why I like so much the soccer ? Soccer fo"
type textarea "x"
type textarea "Why I like so much the soccer ? Soccer for"
type textarea "x"
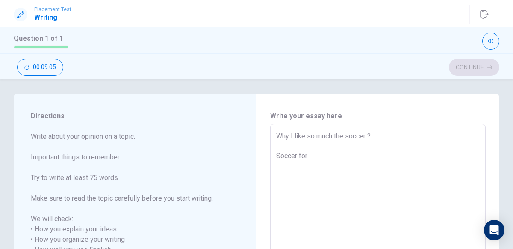
type textarea "Why I like so much the soccer ? Soccer for"
type textarea "x"
type textarea "Why I like so much the soccer ? Soccer for m"
type textarea "x"
type textarea "Why I like so much the soccer ? Soccer for me"
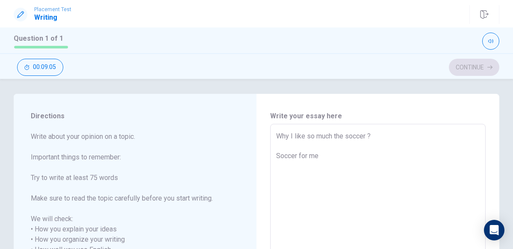
type textarea "x"
type textarea "Why I like so much the soccer ? Soccer for me"
type textarea "x"
type textarea "Why I like so much the soccer ? Soccer for me i"
type textarea "x"
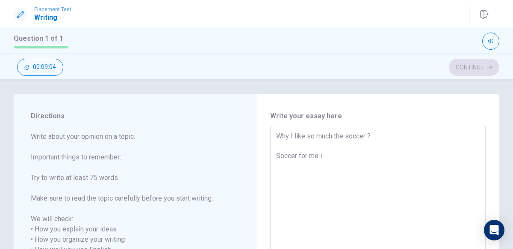
type textarea "Why I like so much the soccer ? Soccer for me is"
type textarea "x"
type textarea "Why I like so much the soccer ? Soccer for me is"
type textarea "x"
type textarea "Why I like so much the soccer ? Soccer for me is a"
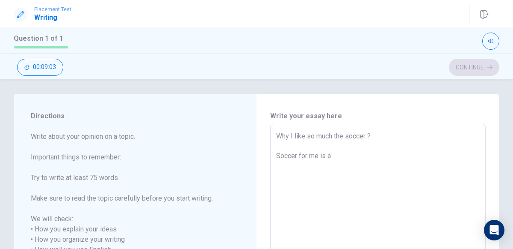
type textarea "x"
type textarea "Why I like so much the soccer ? Soccer for me is a"
type textarea "x"
type textarea "Why I like so much the soccer ? Soccer for me is a g"
type textarea "x"
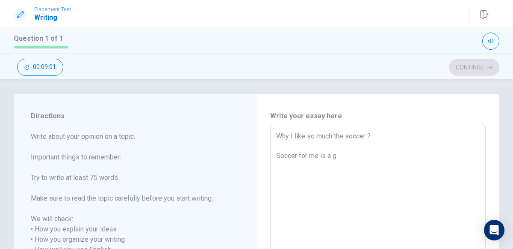
type textarea "Why I like so much the soccer ? Soccer for me is a go"
type textarea "x"
type textarea "Why I like so much the soccer ? Soccer for me is a goo"
type textarea "x"
type textarea "Why I like so much the soccer ? Soccer for me is a good"
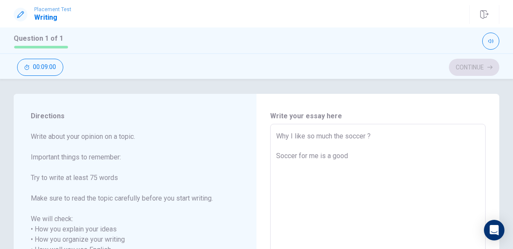
type textarea "x"
type textarea "Why I like so much the soccer ? Soccer for me is a good"
type textarea "x"
type textarea "Why I like so much the soccer ? Soccer for me is a good s"
type textarea "x"
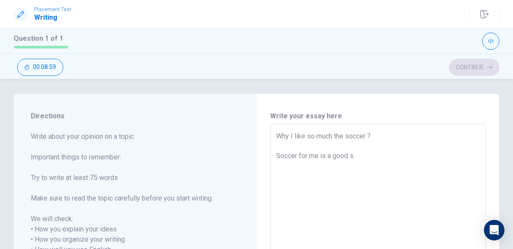
type textarea "Why I like so much the soccer ? Soccer for me is a good sp"
type textarea "x"
type textarea "Why I like so much the soccer ? Soccer for me is a good spo"
type textarea "x"
type textarea "Why I like so much the soccer ? Soccer for me is a good spor"
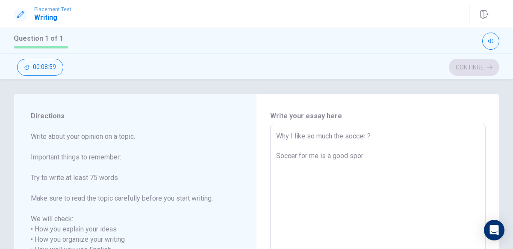
type textarea "x"
type textarea "Why I like so much the soccer ? Soccer for me is a good sport"
type textarea "x"
type textarea "Why I like so much the soccer ? Soccer for me is a good sports"
type textarea "x"
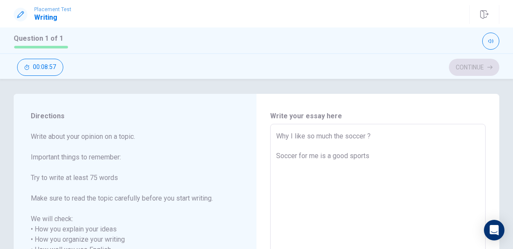
type textarea "Why I like so much the soccer ? Soccer for me is a good sports,"
type textarea "x"
type textarea "Why I like so much the soccer ? Soccer for me is a good sports,"
type textarea "x"
type textarea "Why I like so much the soccer ? Soccer for me is a good sports, h"
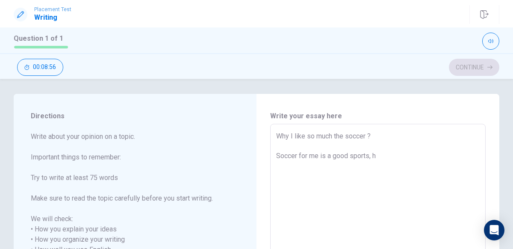
type textarea "x"
type textarea "Why I like so much the soccer ? Soccer for me is a good sports, he"
type textarea "x"
type textarea "Why I like so much the soccer ? Soccer for me is a good sports, he"
type textarea "x"
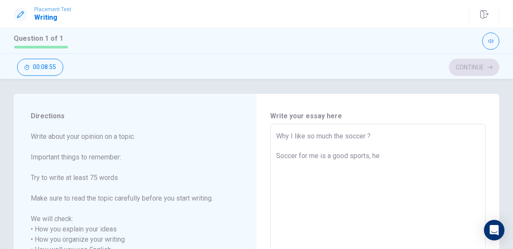
type textarea "Why I like so much the soccer ? Soccer for me is a good sports, he"
type textarea "x"
type textarea "Why I like so much the soccer ? Soccer for me is a good sports, h"
type textarea "x"
type textarea "Why I like so much the soccer ? Soccer for me is a good sports,"
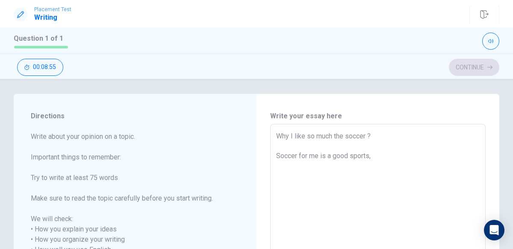
type textarea "x"
type textarea "Why I like so much the soccer ? Soccer for me is a good sports, s"
type textarea "x"
type textarea "Why I like so much the soccer ? Soccer for me is a good sports, sp"
type textarea "x"
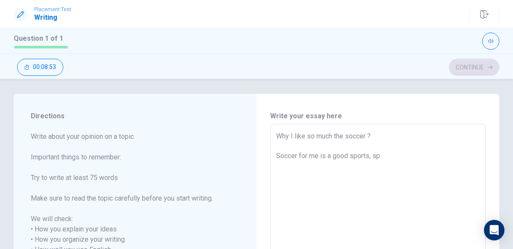
type textarea "Why I like so much the soccer ? Soccer for me is a good sports, spo"
type textarea "x"
type textarea "Why I like so much the soccer ? Soccer for me is a good sports, spor"
type textarea "x"
type textarea "Why I like so much the soccer ? Soccer for me is a good sports, sport"
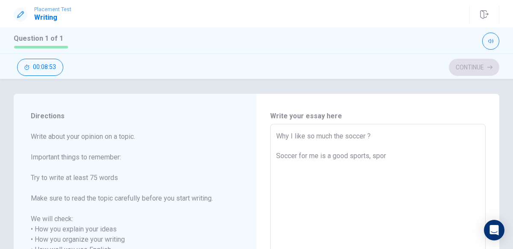
type textarea "x"
type textarea "Why I like so much the soccer ? Soccer for me is a good sports, sports"
type textarea "x"
type textarea "Why I like so much the soccer ? Soccer for me is a good sports, sports"
type textarea "x"
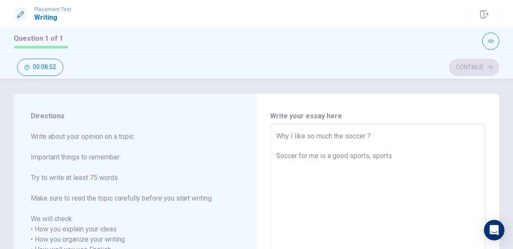
type textarea "Why I like so much the soccer ? Soccer for me is a good sports, sports h"
type textarea "x"
type textarea "Why I like so much the soccer ? Soccer for me is a good sports, sports he"
type textarea "x"
type textarea "Why I like so much the soccer ? Soccer for me is a good sports, sports hel"
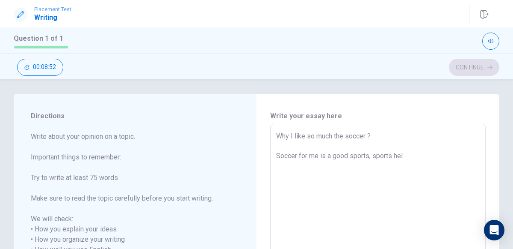
type textarea "x"
type textarea "Why I like so much the soccer ? Soccer for me is a good sports, sports help"
type textarea "x"
type textarea "Why I like so much the soccer ? Soccer for me is a good sports, sports help"
type textarea "x"
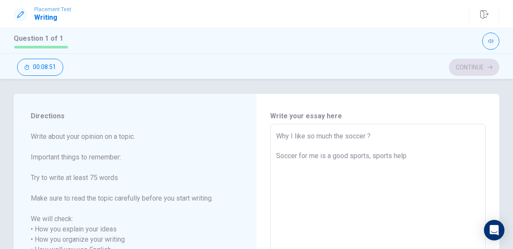
type textarea "Why I like so much the soccer ? Soccer for me is a good sports, sports help i"
type textarea "x"
type textarea "Why I like so much the soccer ? Soccer for me is a good sports, sports help in"
type textarea "x"
type textarea "Why I like so much the soccer ? Soccer for me is a good sports, sports help in"
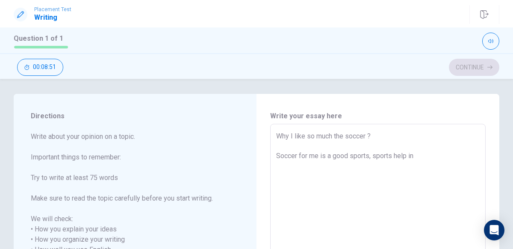
type textarea "x"
type textarea "Why I like so much the soccer ? Soccer for me is a good sports, sports help in y"
type textarea "x"
type textarea "Why I like so much the soccer ? Soccer for me is a good sports, sports help in …"
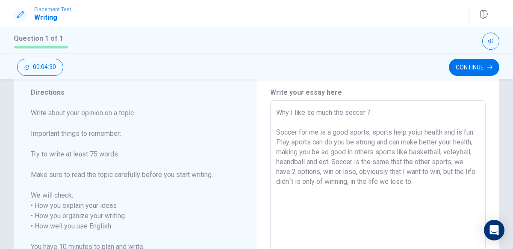
scroll to position [0, 0]
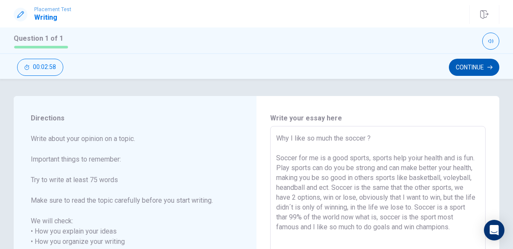
click at [475, 68] on button "Continue" at bounding box center [474, 67] width 50 height 17
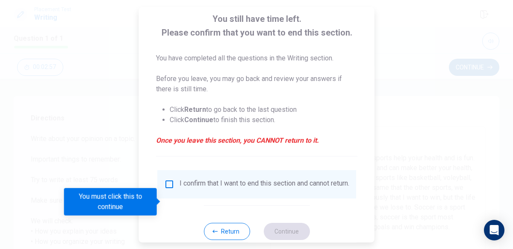
scroll to position [70, 0]
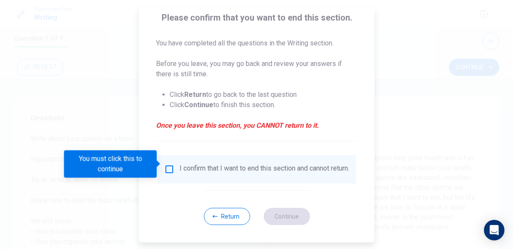
click at [237, 164] on div "I confirm that I want to end this section and cannot return." at bounding box center [265, 169] width 170 height 10
click at [169, 164] on input "You must click this to continue" at bounding box center [169, 169] width 10 height 10
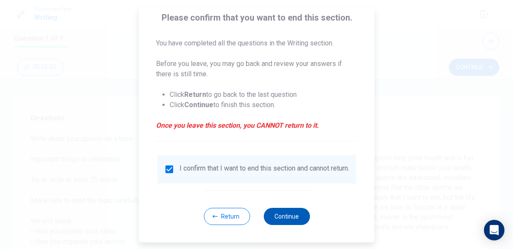
click at [287, 215] on button "Continue" at bounding box center [287, 215] width 46 height 17
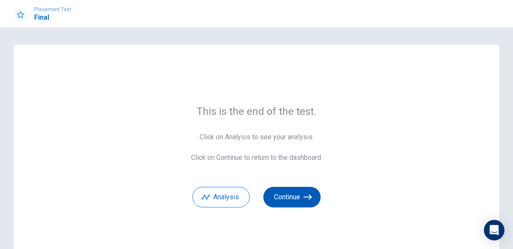
click at [296, 202] on button "Continue" at bounding box center [292, 197] width 57 height 21
